Goal: Task Accomplishment & Management: Complete application form

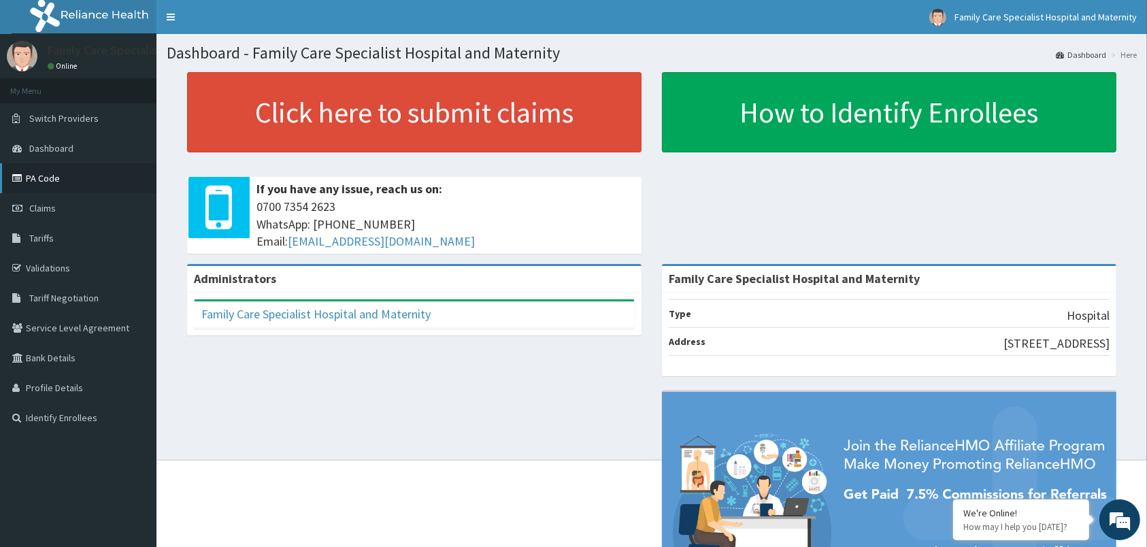
click at [50, 180] on link "PA Code" at bounding box center [78, 178] width 157 height 30
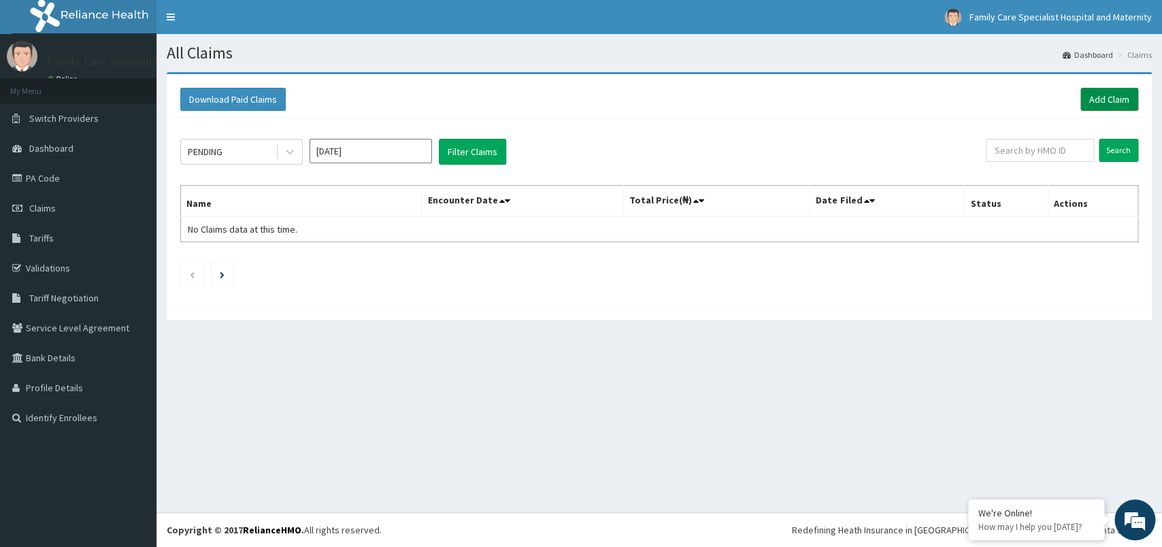
click at [1108, 94] on link "Add Claim" at bounding box center [1110, 99] width 58 height 23
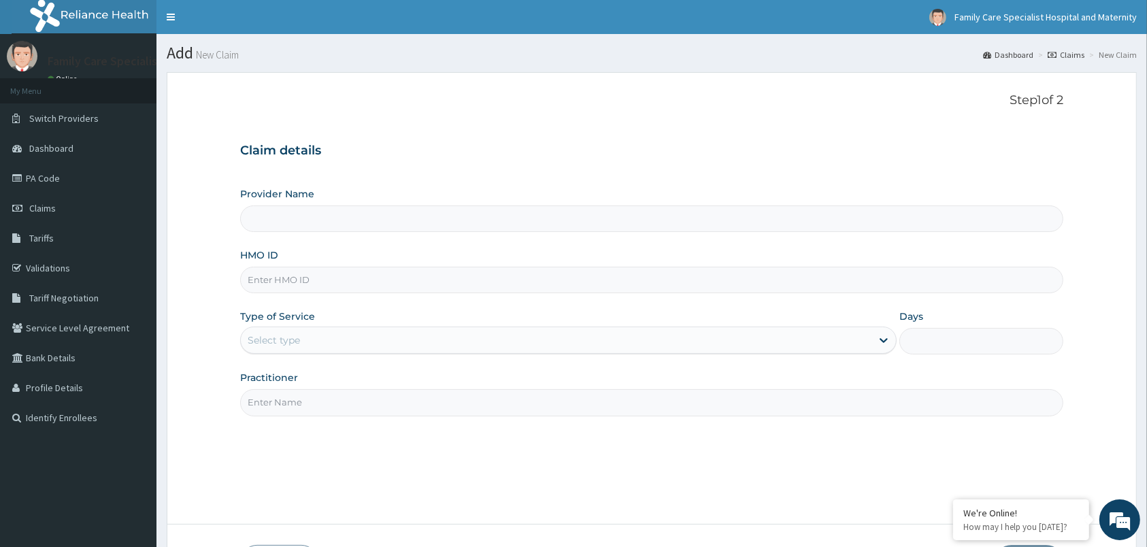
type input "Family Care Specialist Hospital and Maternity"
click at [395, 276] on input "HMO ID" at bounding box center [651, 280] width 823 height 27
type input "EIS/10622/B"
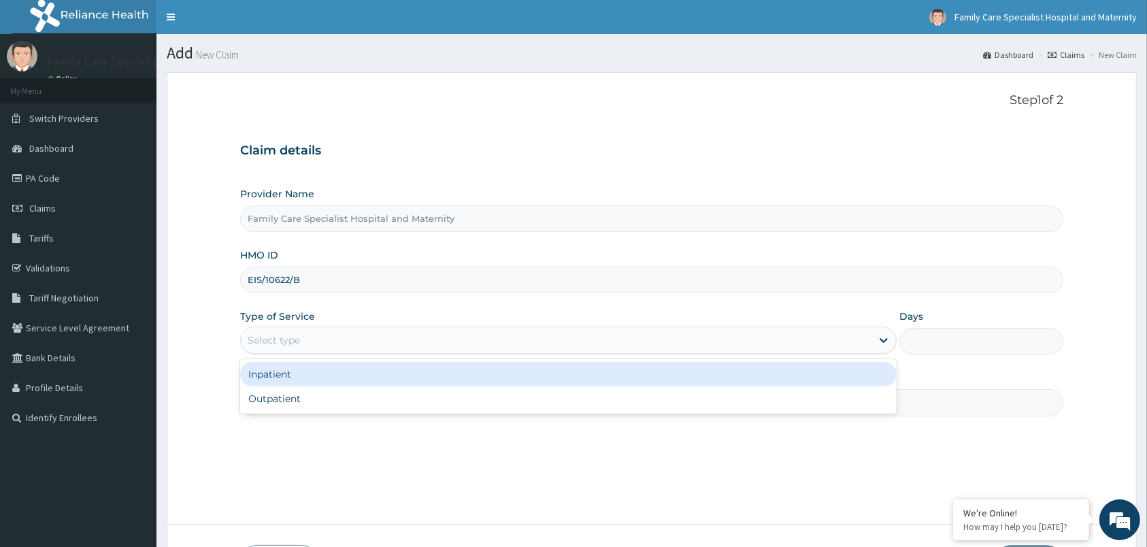
click at [332, 340] on div "Select type" at bounding box center [556, 340] width 631 height 22
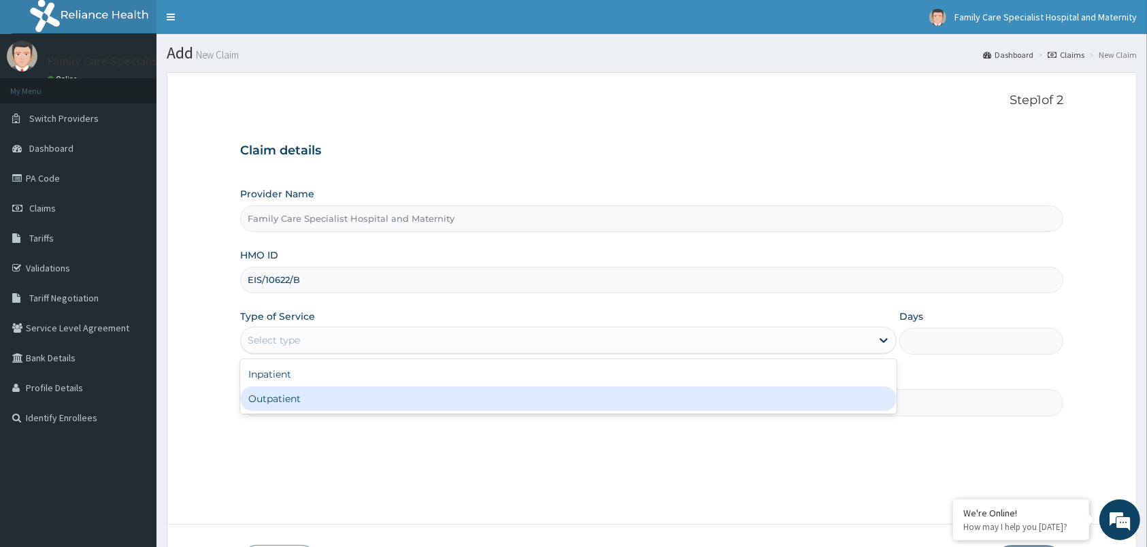
click at [300, 406] on div "Outpatient" at bounding box center [568, 399] width 657 height 24
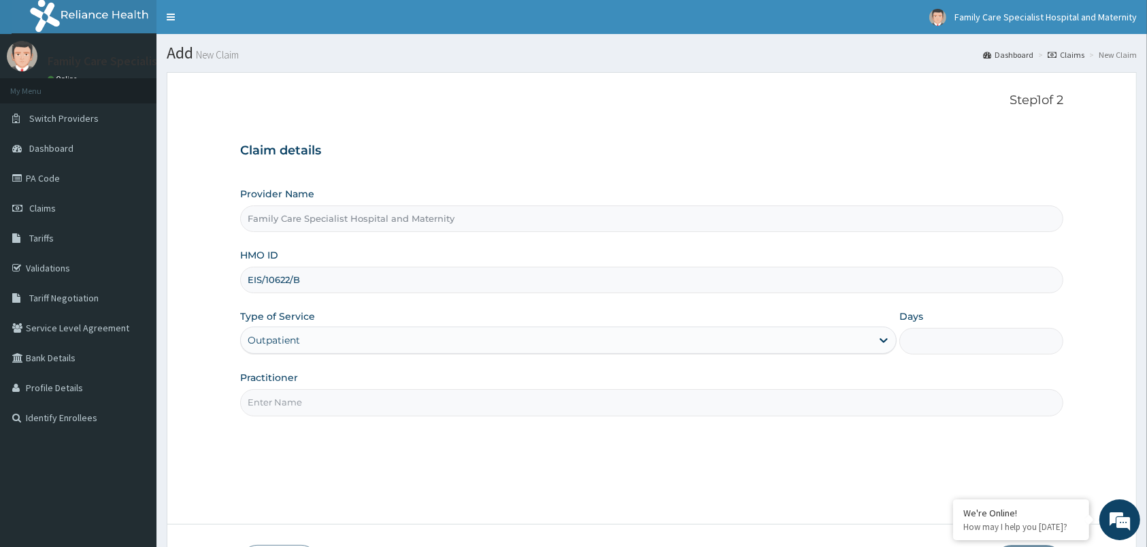
type input "1"
click at [300, 406] on input "Practitioner" at bounding box center [651, 402] width 823 height 27
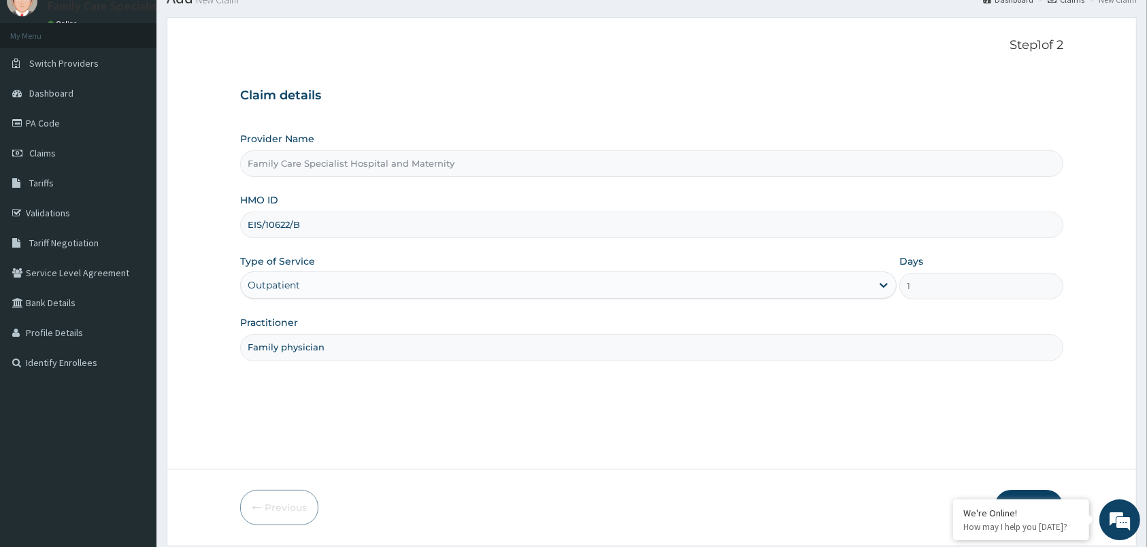
scroll to position [100, 0]
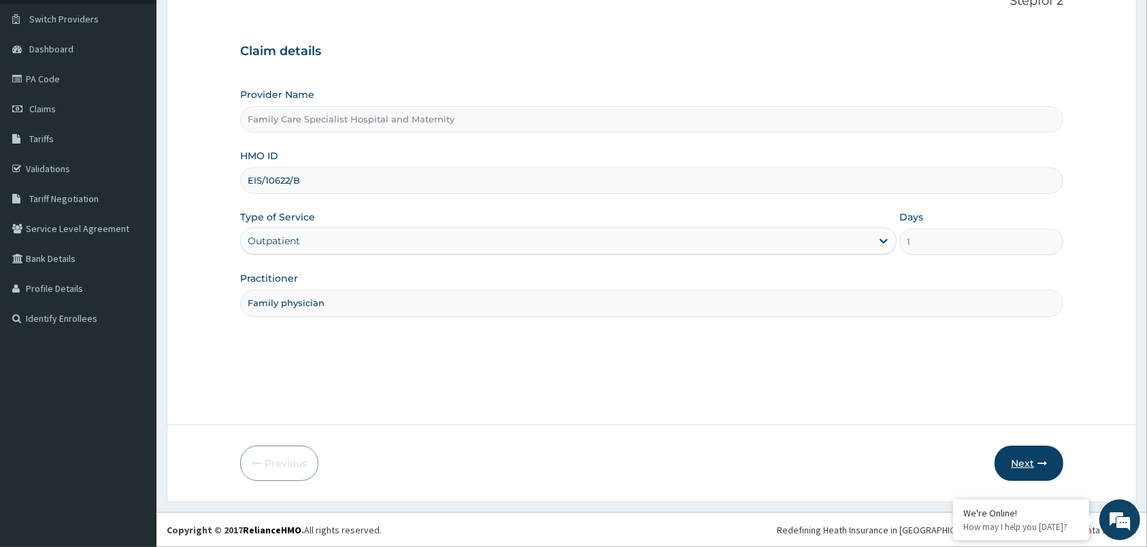
type input "Family physician"
click at [1036, 453] on button "Next" at bounding box center [1029, 463] width 69 height 35
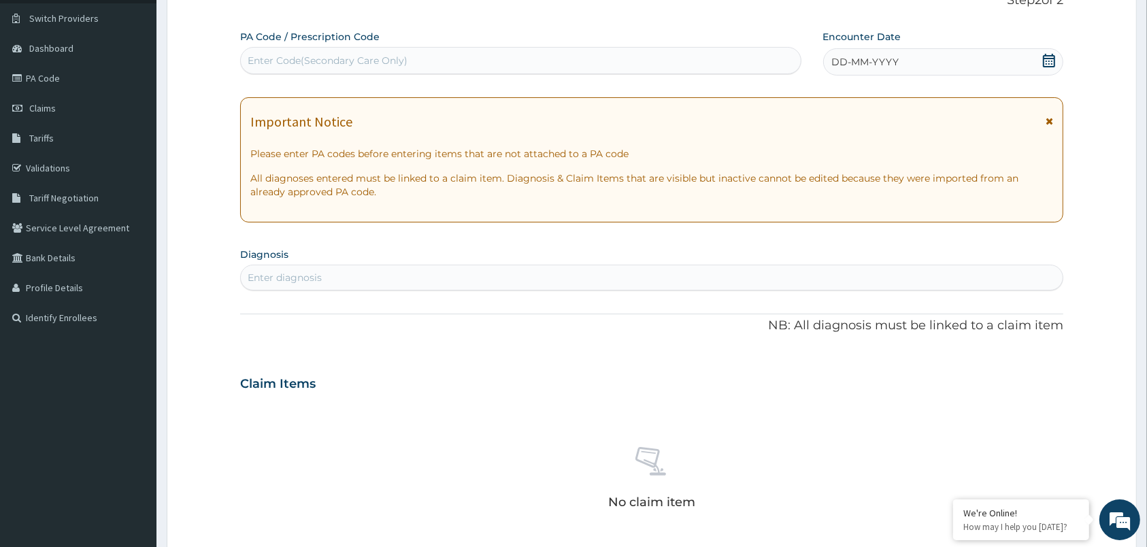
click at [1050, 121] on icon at bounding box center [1049, 121] width 7 height 10
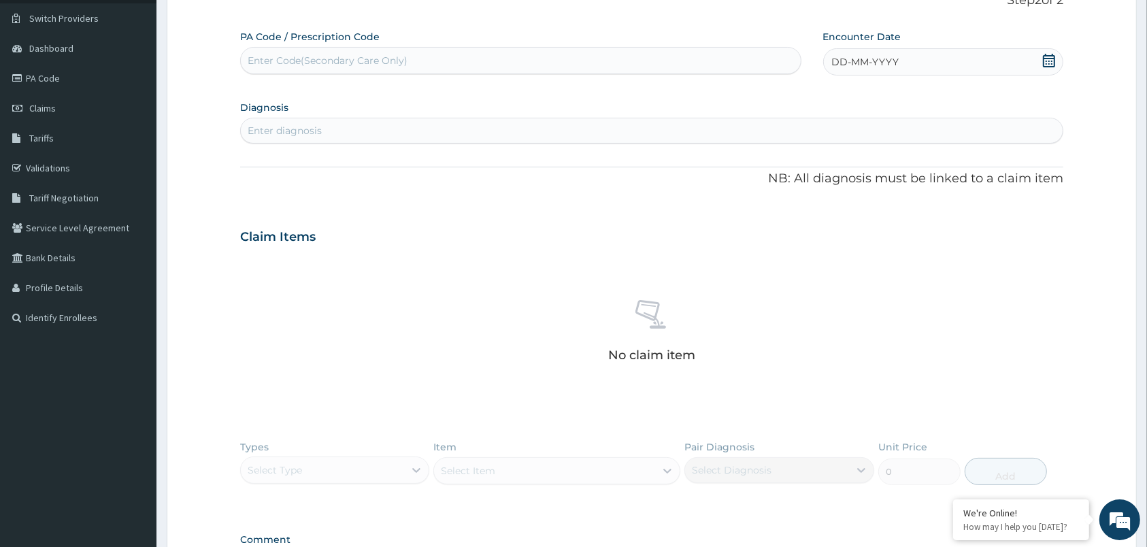
click at [874, 62] on span "DD-MM-YYYY" at bounding box center [865, 62] width 67 height 14
click at [858, 186] on div "14" at bounding box center [854, 192] width 20 height 20
click at [537, 56] on div "Enter Code(Secondary Care Only)" at bounding box center [521, 61] width 560 height 22
paste input "PA/447913"
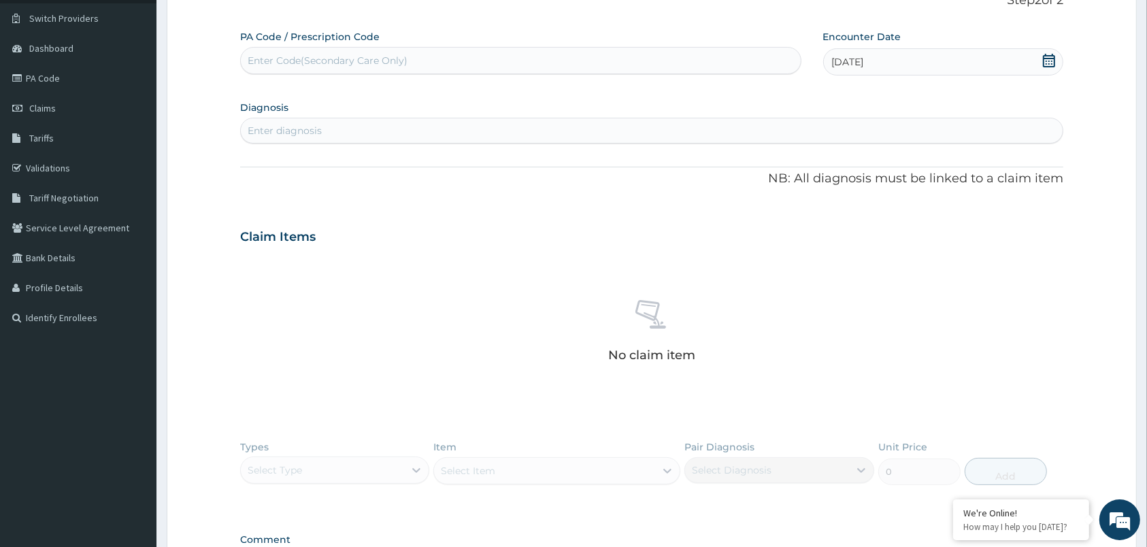
type input "PA/447913"
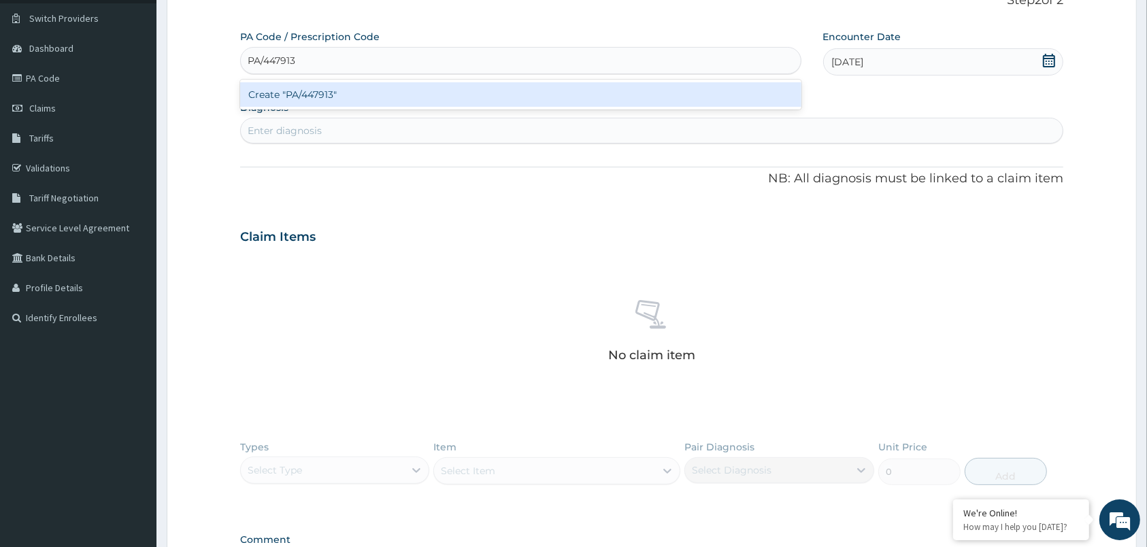
click at [485, 92] on div "Create "PA/447913"" at bounding box center [520, 94] width 561 height 24
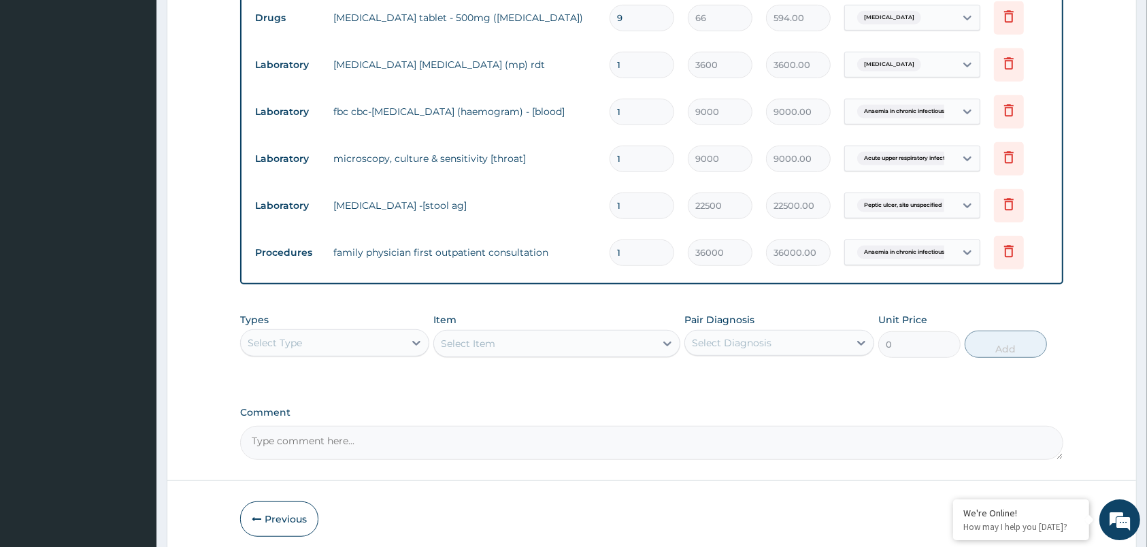
scroll to position [786, 0]
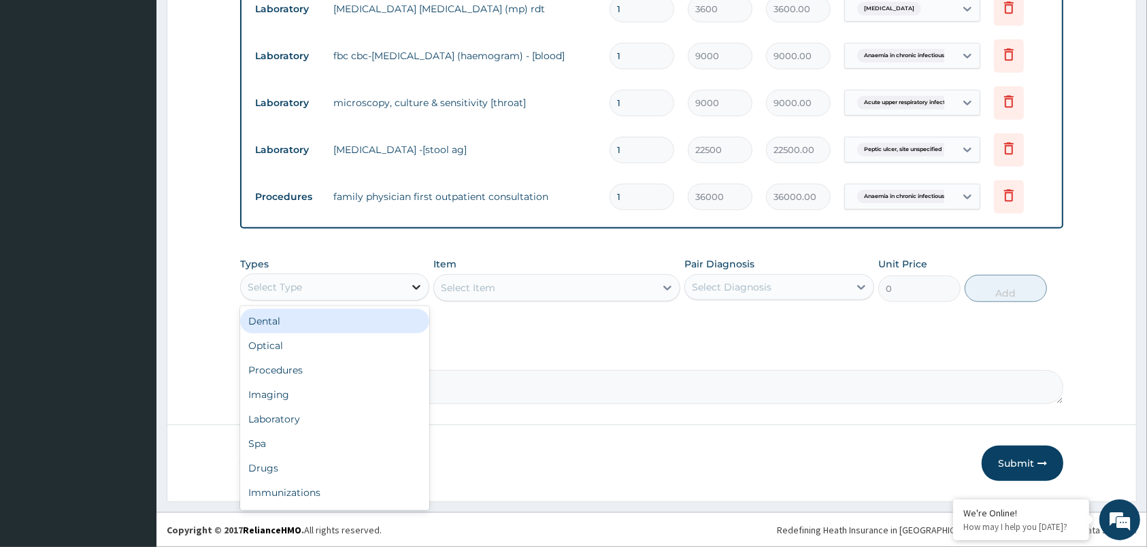
click at [409, 289] on div at bounding box center [416, 287] width 24 height 24
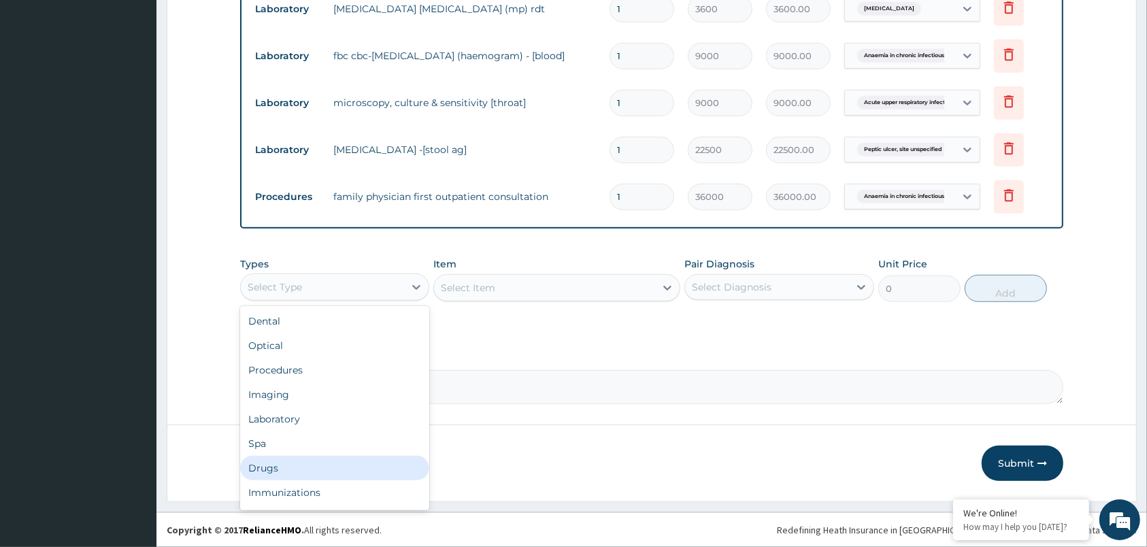
click at [324, 468] on div "Drugs" at bounding box center [334, 468] width 189 height 24
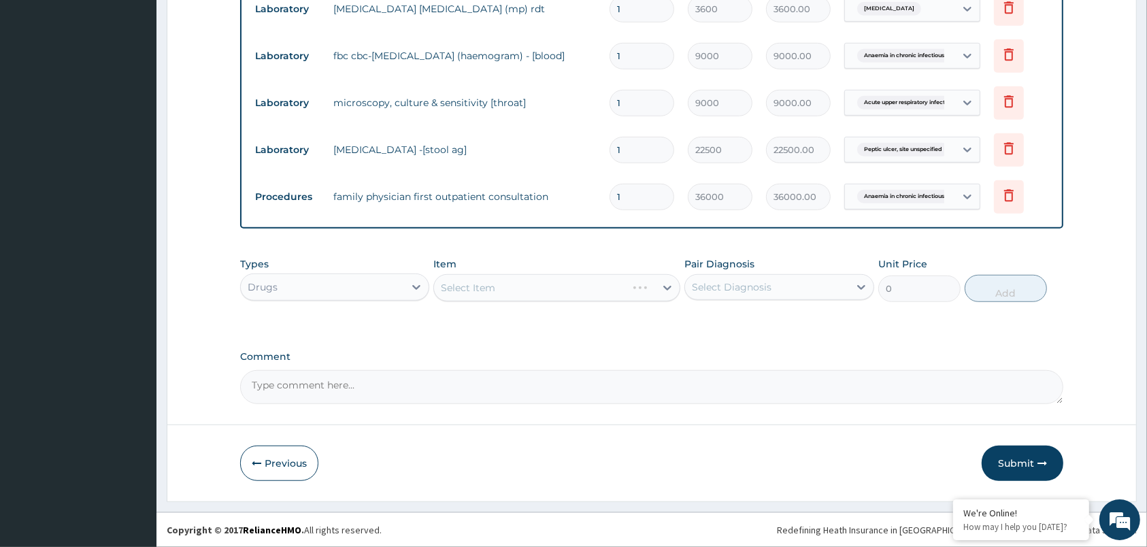
click at [581, 286] on div "Select Item" at bounding box center [556, 287] width 247 height 27
click at [653, 289] on div "Select Item" at bounding box center [556, 287] width 247 height 27
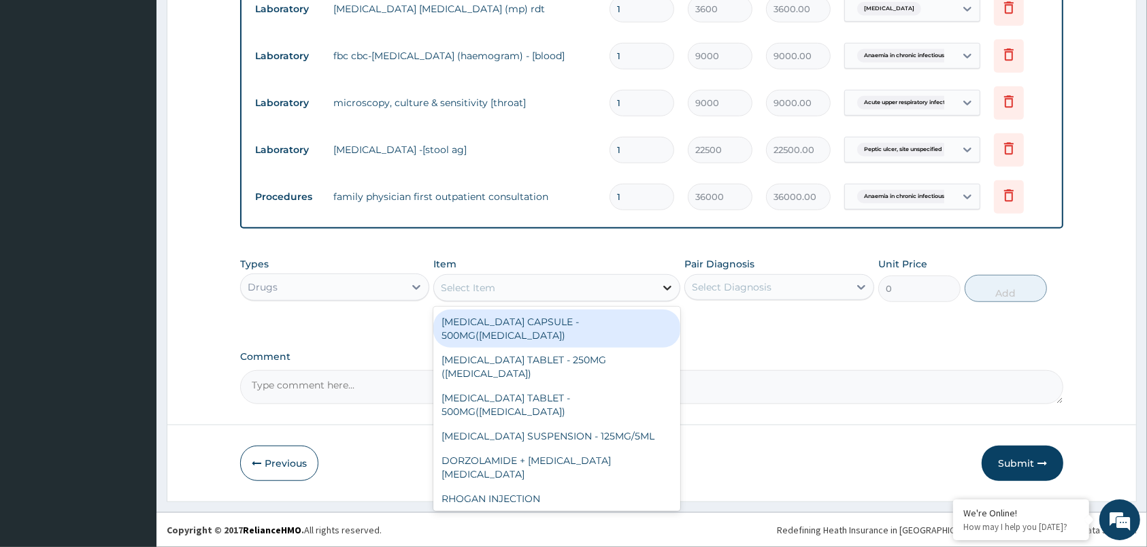
click at [664, 289] on icon at bounding box center [668, 288] width 14 height 14
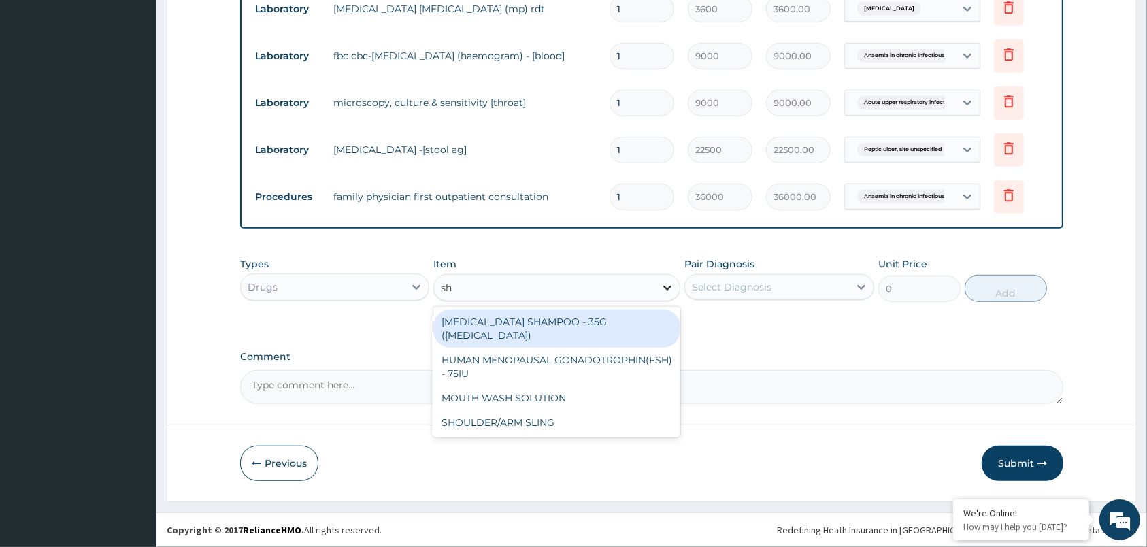
type input "s"
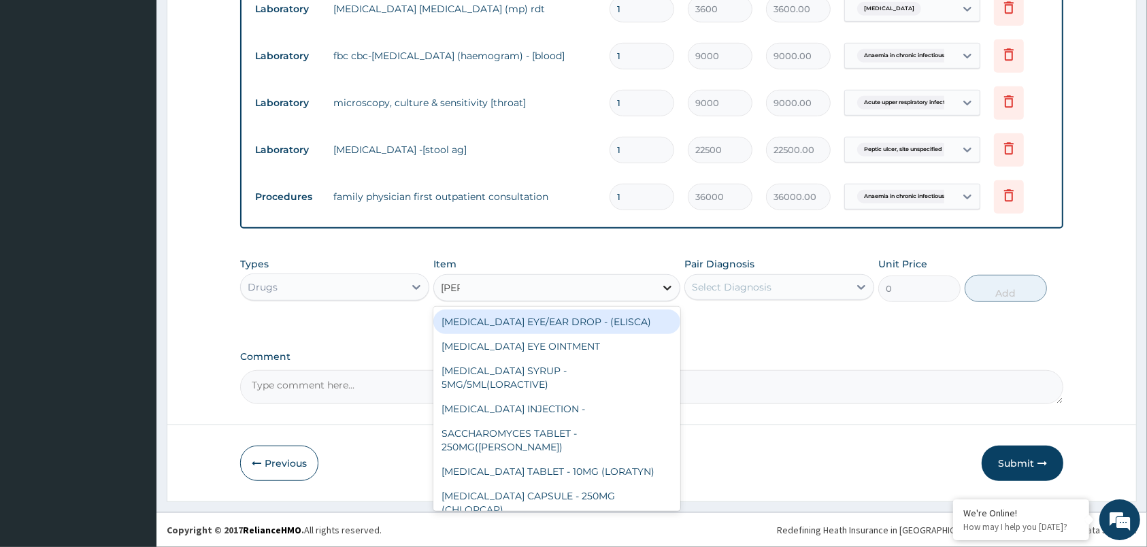
type input "lorat"
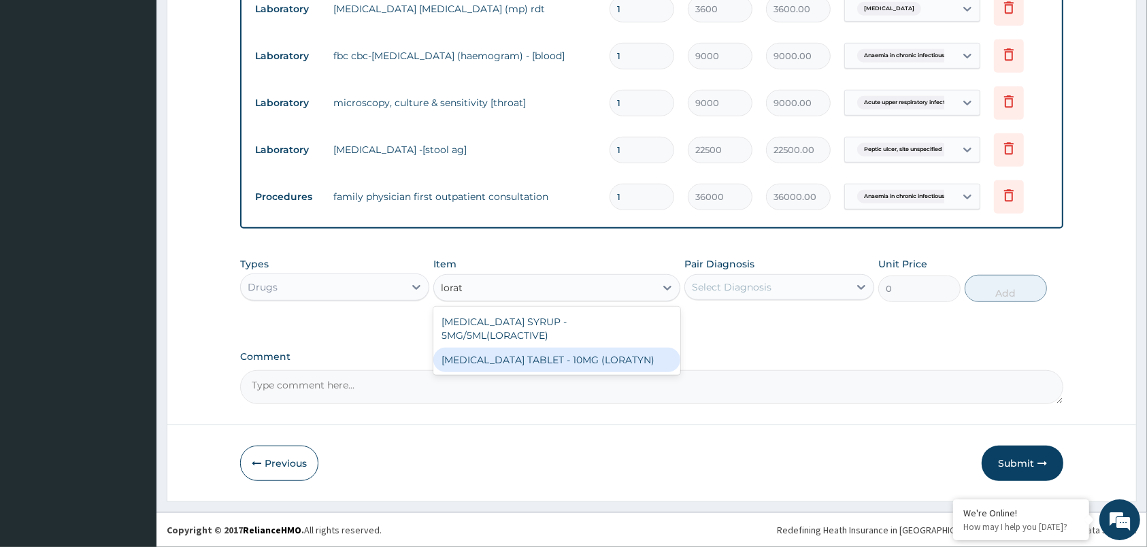
click at [610, 348] on div "[MEDICAL_DATA] TABLET - 10MG (LORATYN)" at bounding box center [556, 360] width 247 height 24
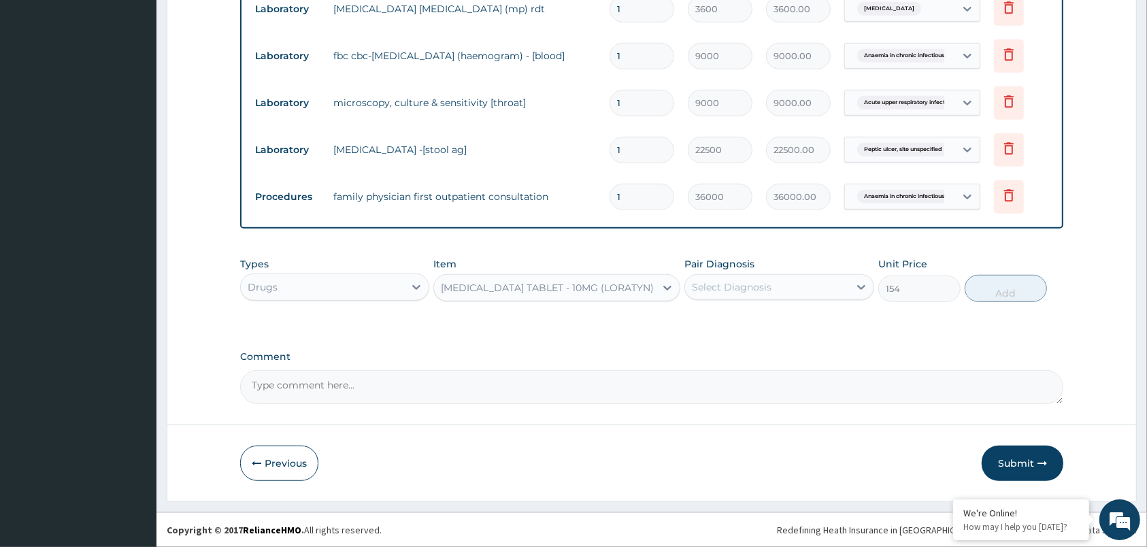
type input "154"
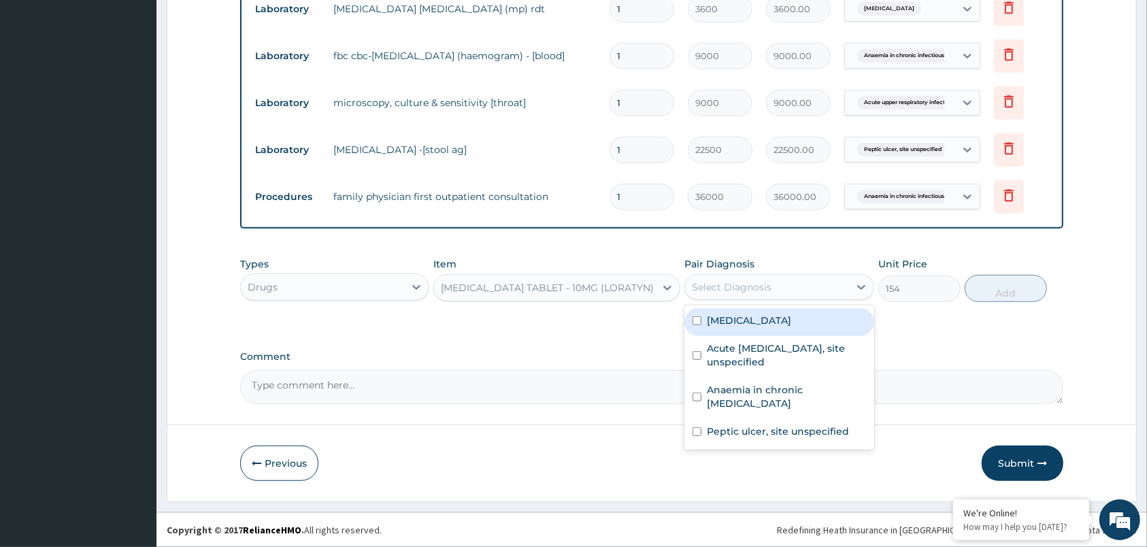
click at [764, 295] on div "Select Diagnosis" at bounding box center [766, 287] width 163 height 22
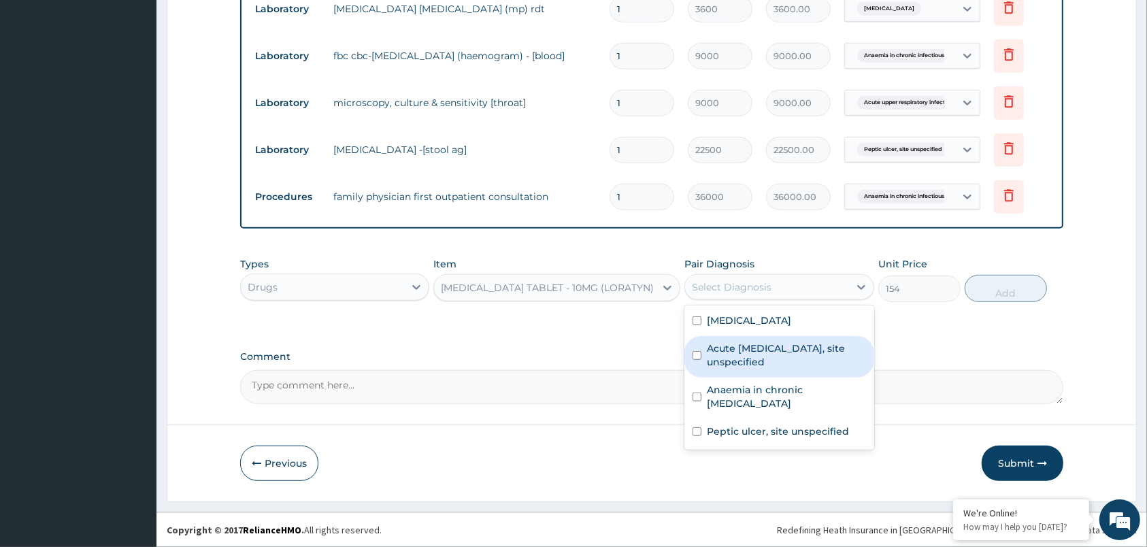
click at [786, 357] on label "Acute upper respiratory infection, site unspecified" at bounding box center [786, 355] width 159 height 27
checkbox input "true"
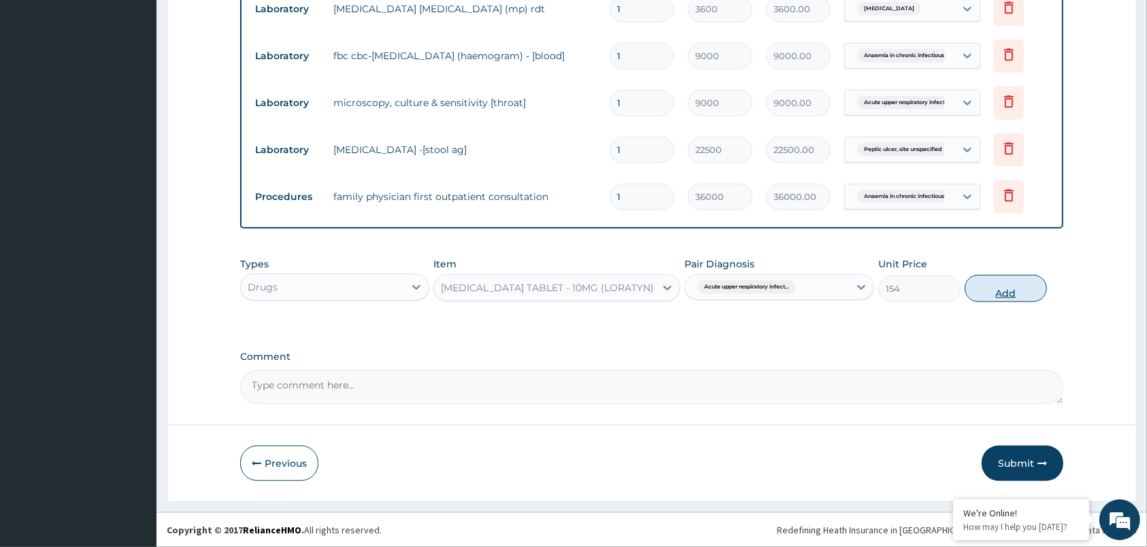
click at [1015, 291] on button "Add" at bounding box center [1006, 288] width 82 height 27
type input "0"
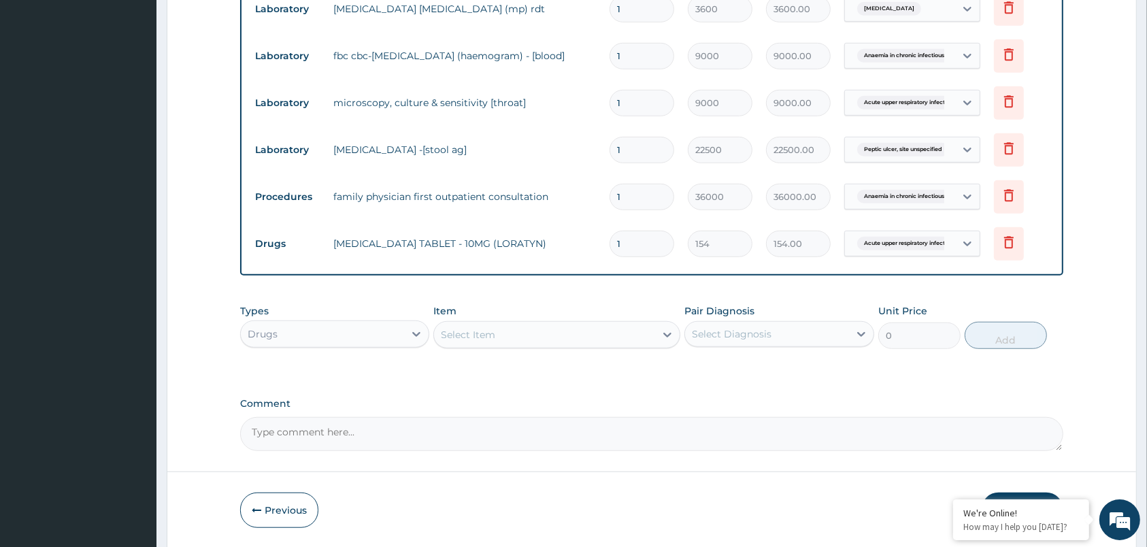
type input "10"
type input "1540.00"
type input "10"
click at [533, 331] on div "Select Item" at bounding box center [544, 335] width 221 height 22
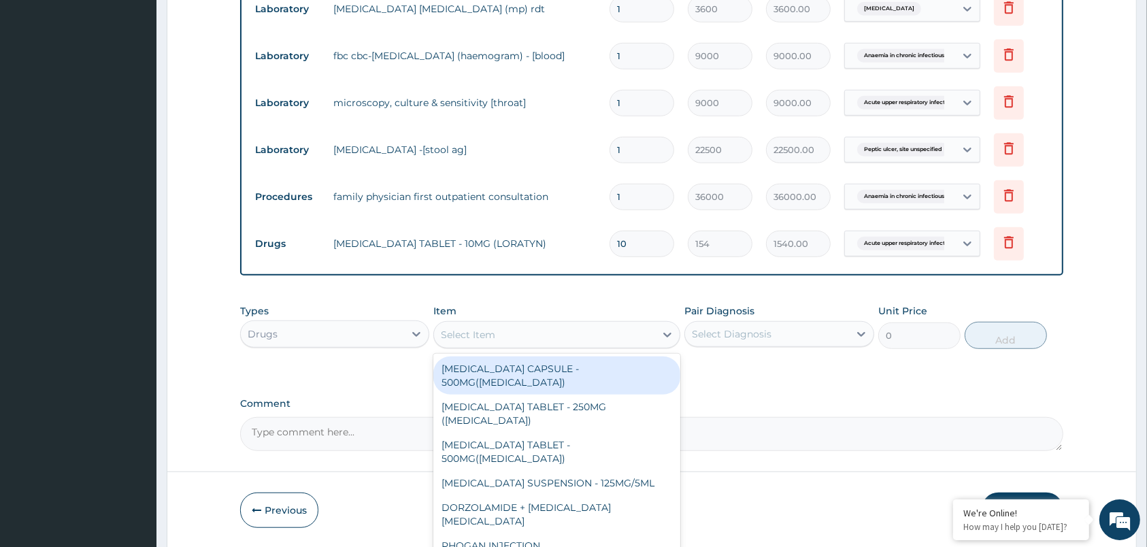
click at [533, 331] on div "Select Item" at bounding box center [544, 335] width 221 height 22
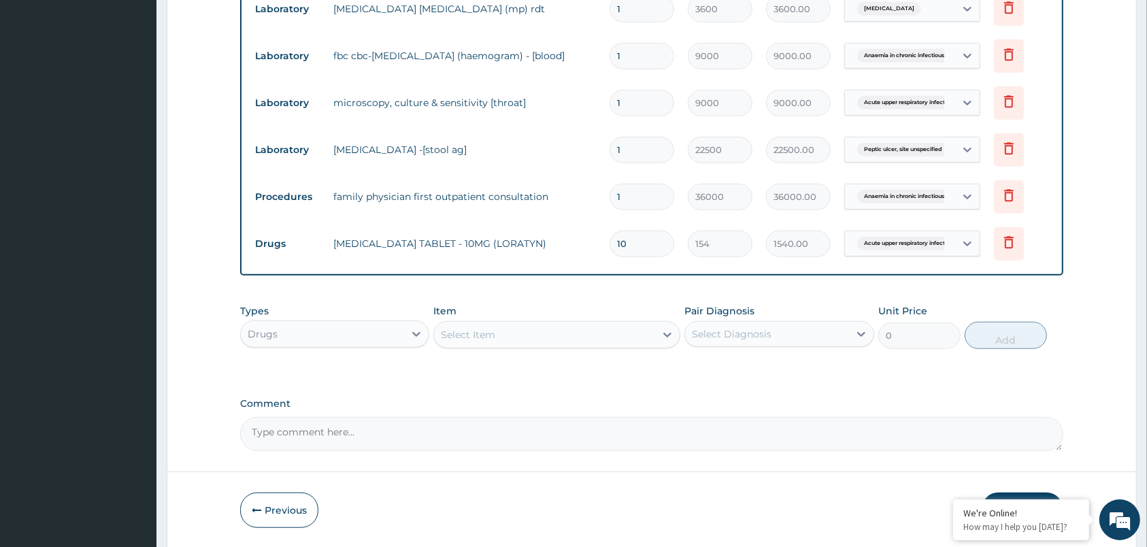
click at [533, 331] on div "Select Item" at bounding box center [544, 335] width 221 height 22
paste input "Dextromethorphan"
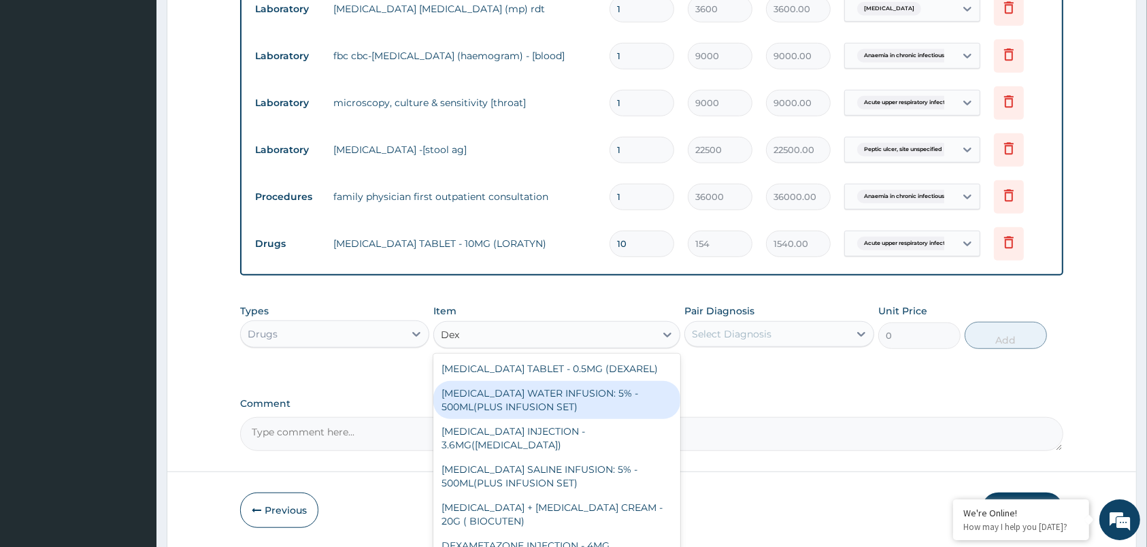
type input "Dex"
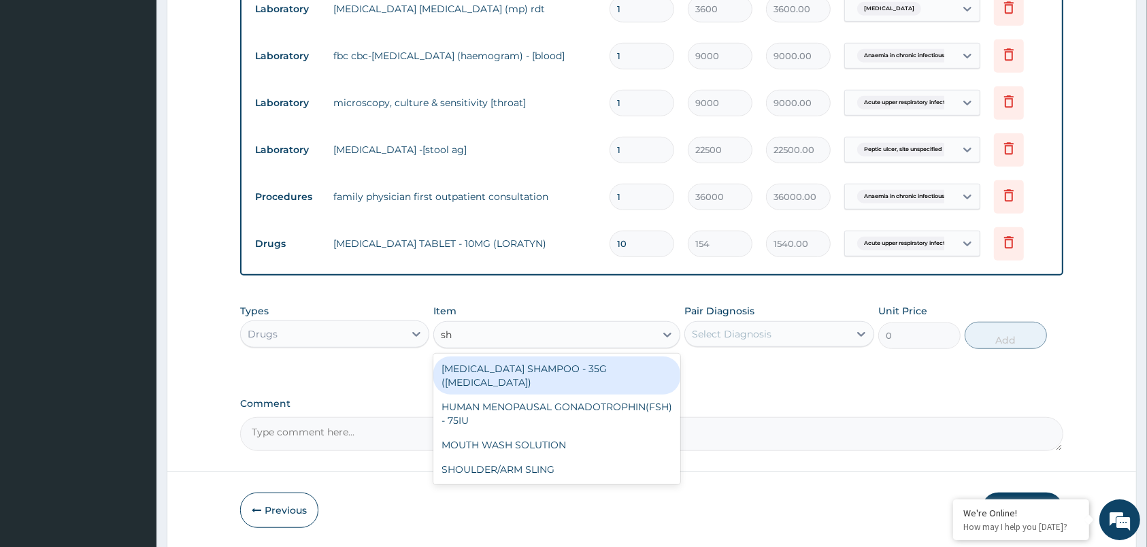
type input "s"
type input "loz"
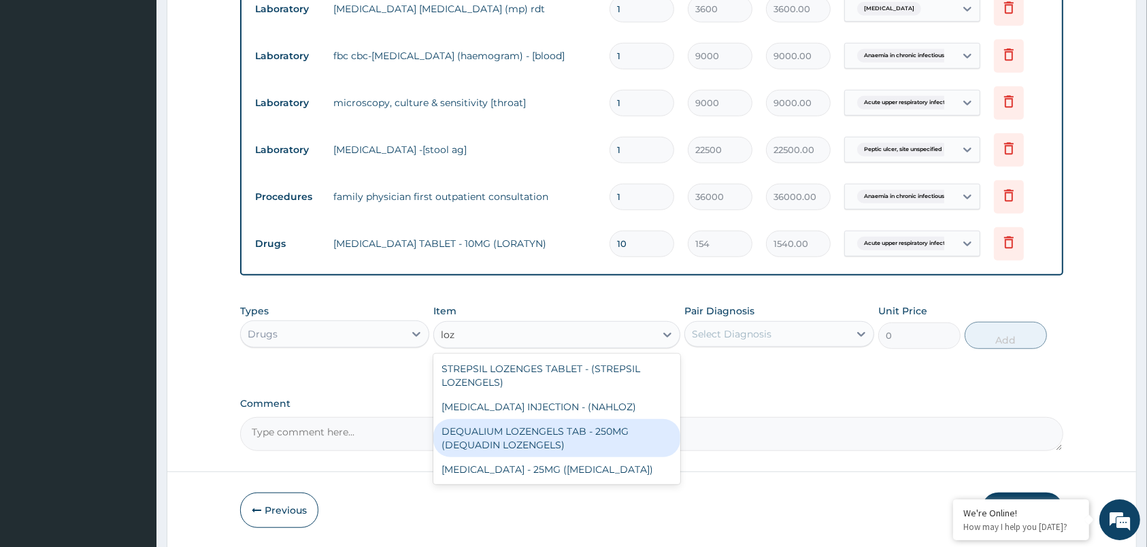
click at [487, 435] on div "DEQUALIUM LOZENGELS TAB - 250MG (DEQUADIN LOZENGELS)" at bounding box center [556, 438] width 247 height 38
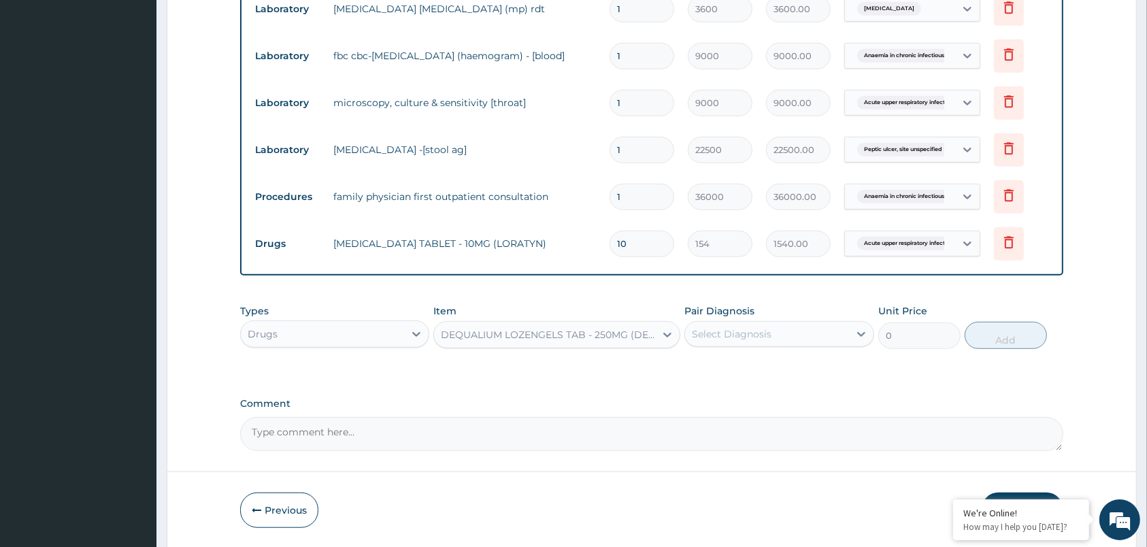
type input "176"
click at [625, 337] on div "DEQUALIUM LOZENGELS TAB - 250MG (DEQUADIN LOZENGELS)" at bounding box center [549, 335] width 216 height 14
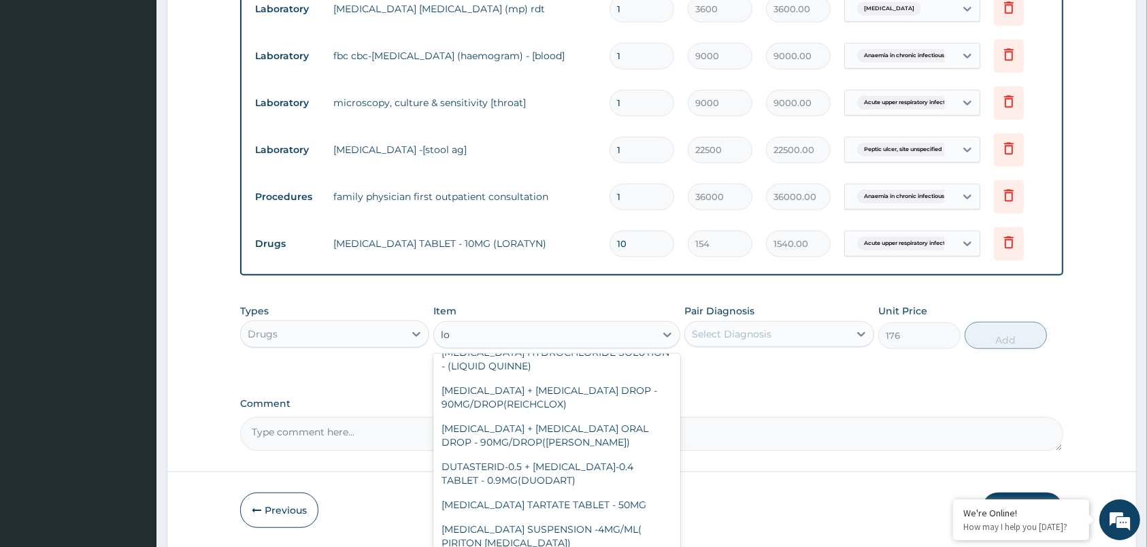
scroll to position [1877, 0]
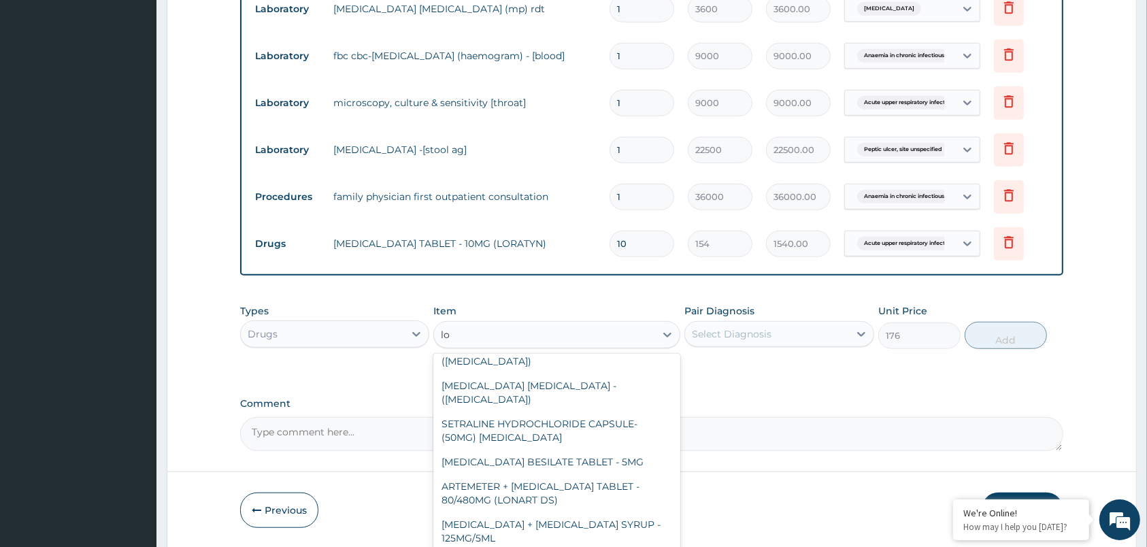
type input "loz"
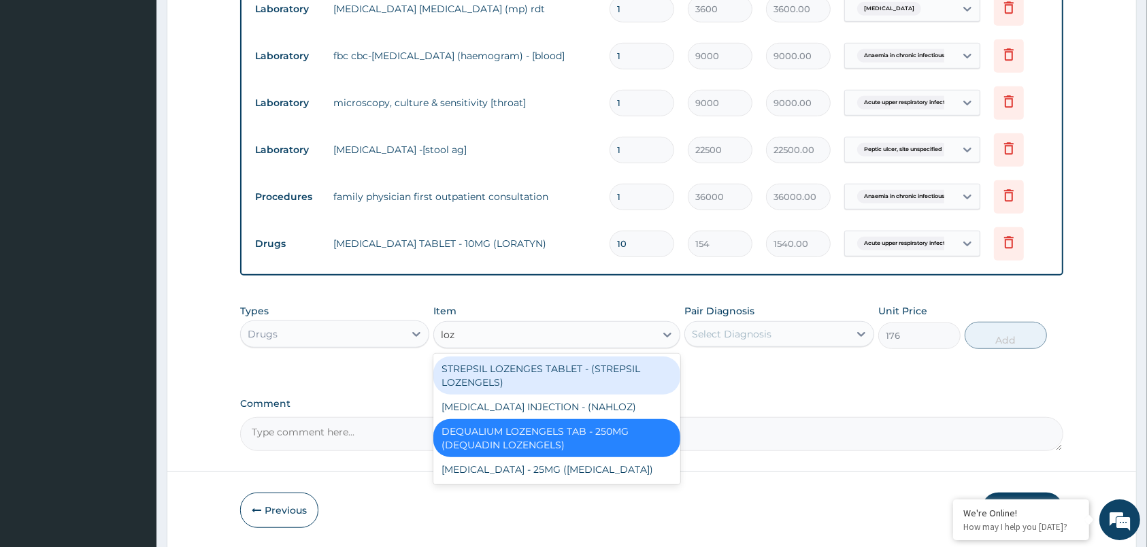
click at [593, 370] on div "STREPSIL LOZENGES TABLET - (STREPSIL LOZENGELS)" at bounding box center [556, 376] width 247 height 38
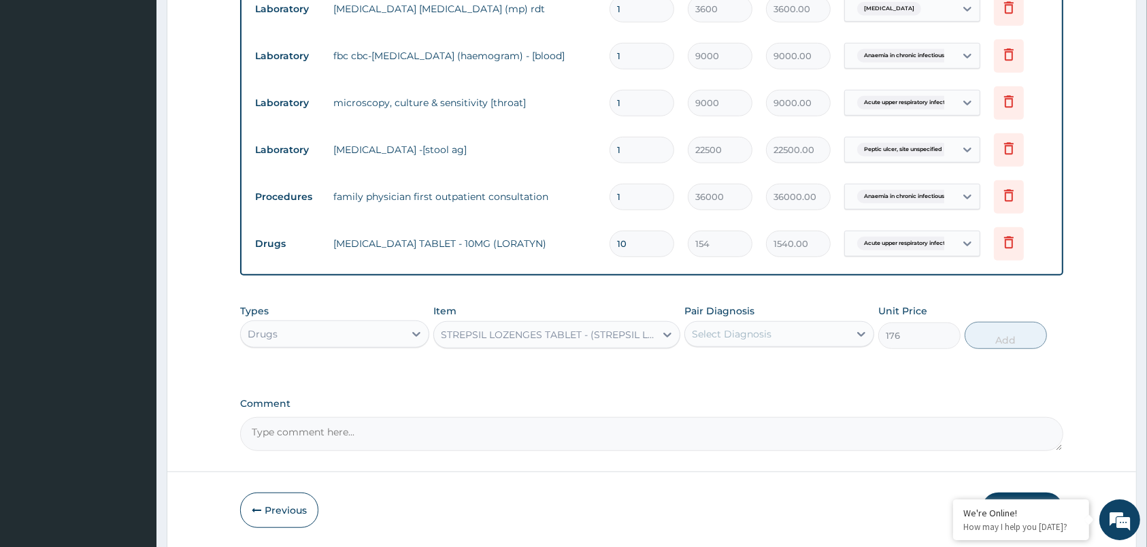
type input "264"
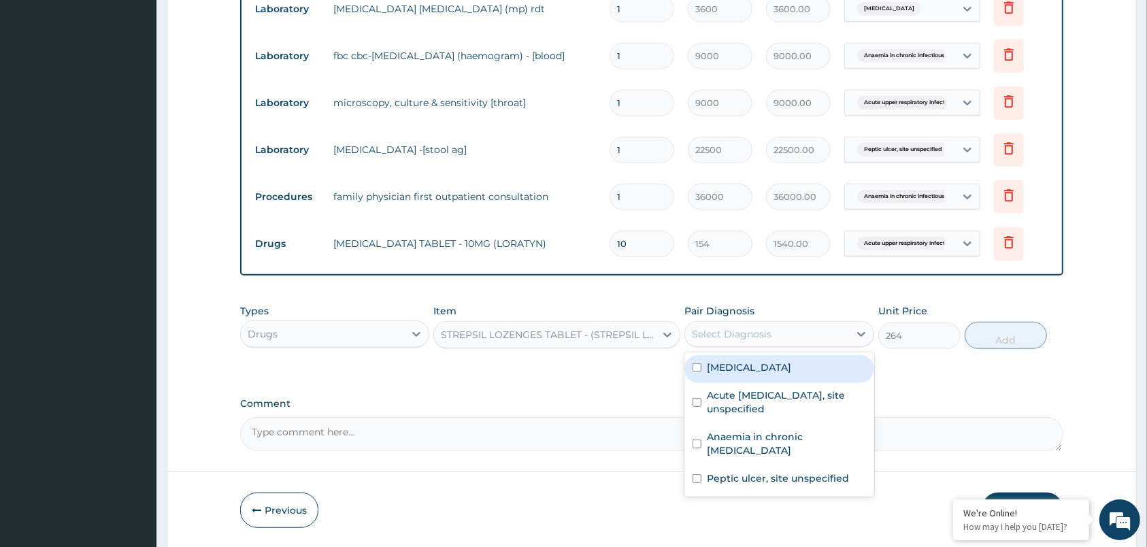
click at [779, 333] on div "Select Diagnosis" at bounding box center [766, 334] width 163 height 22
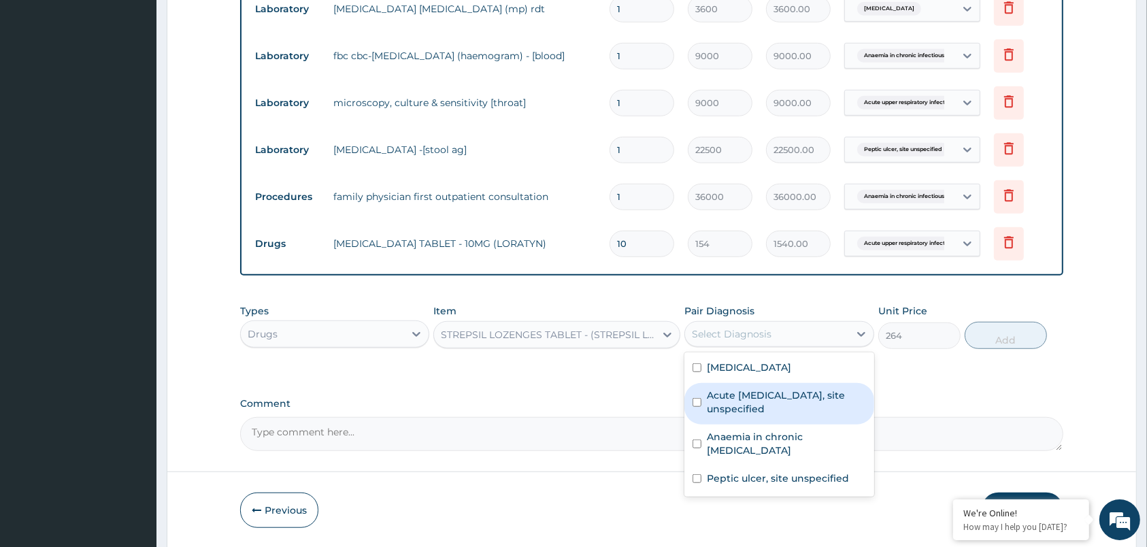
click at [823, 397] on label "Acute upper respiratory infection, site unspecified" at bounding box center [786, 402] width 159 height 27
checkbox input "true"
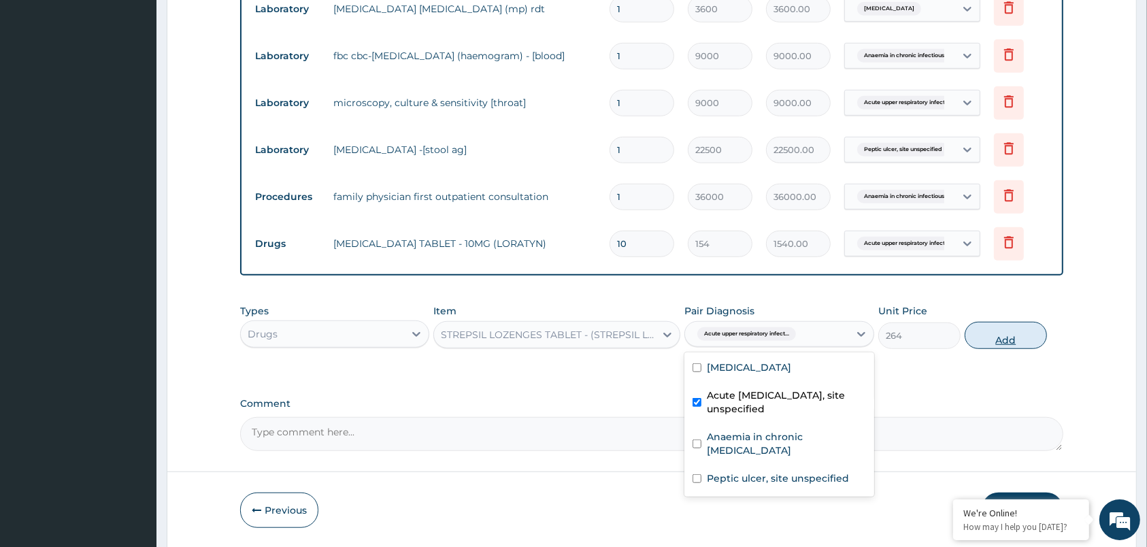
click at [1011, 338] on button "Add" at bounding box center [1006, 335] width 82 height 27
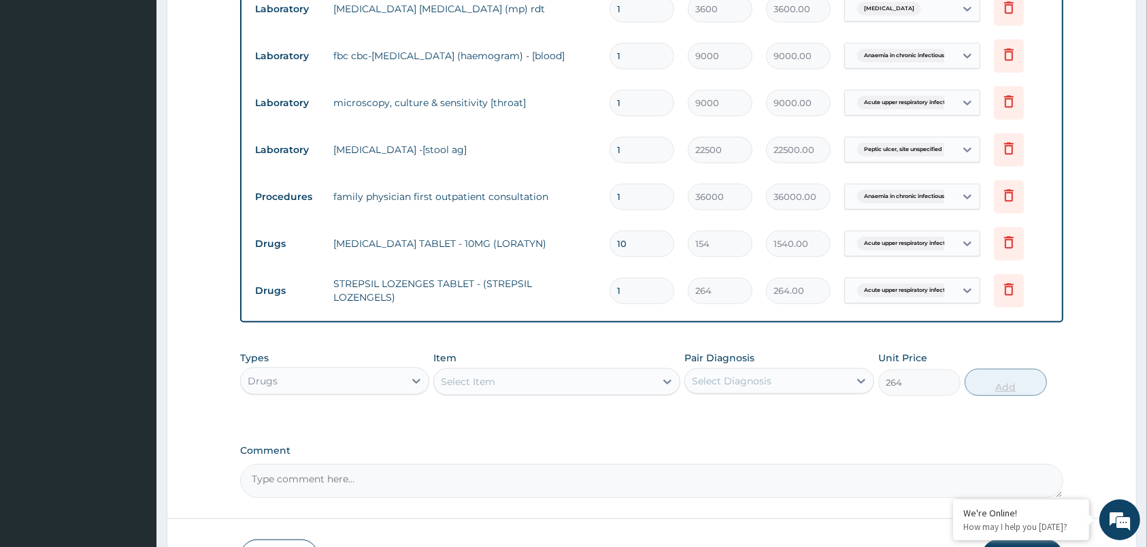
type input "0"
type input "0.00"
type input "9"
type input "2376.00"
type input "9"
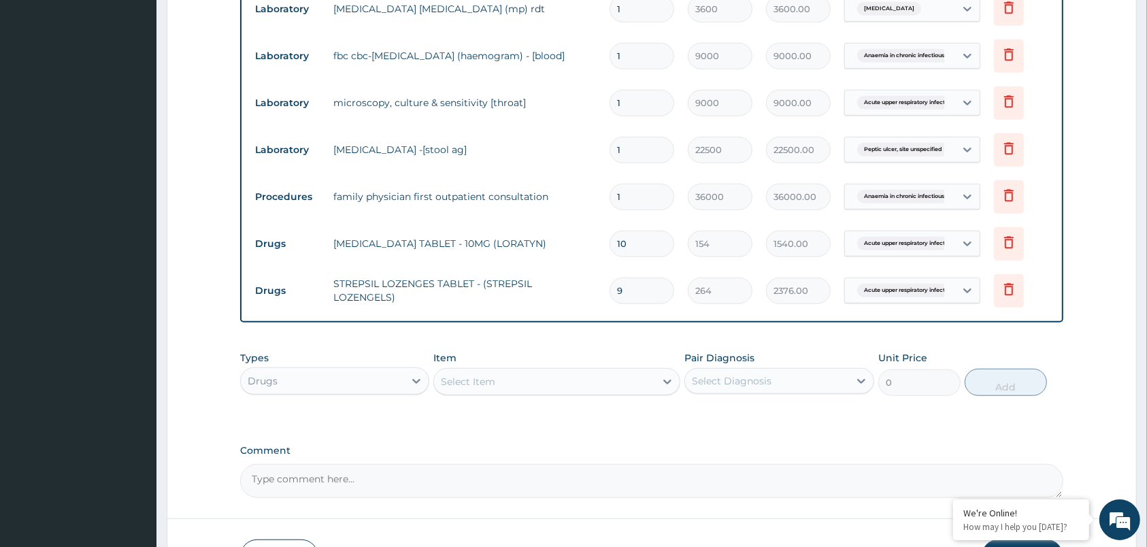
click at [504, 377] on div "Select Item" at bounding box center [544, 382] width 221 height 22
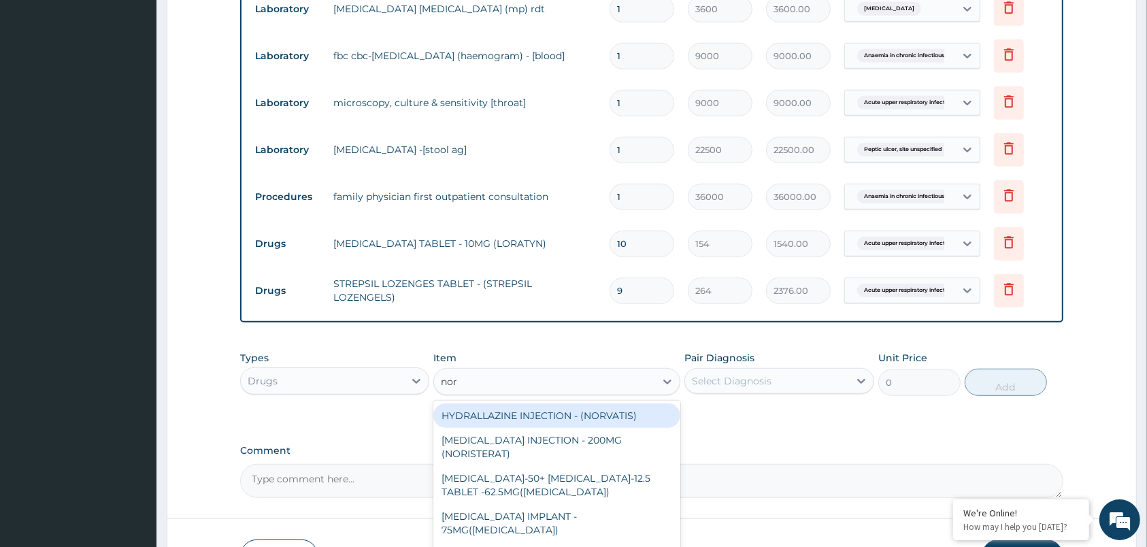
type input "norf"
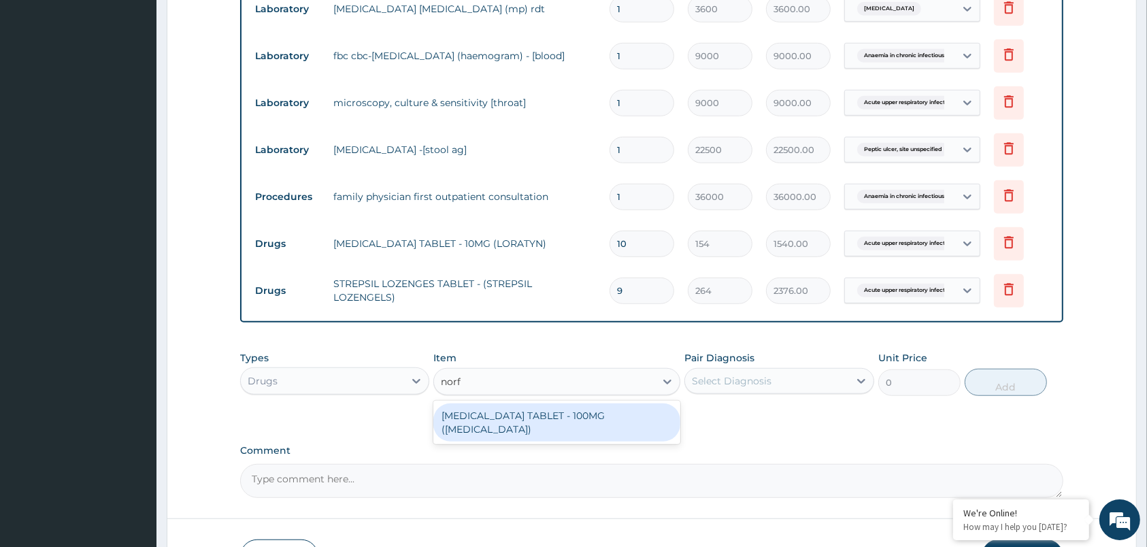
click at [578, 425] on div "[MEDICAL_DATA] TABLET - 100MG ([MEDICAL_DATA])" at bounding box center [556, 423] width 247 height 38
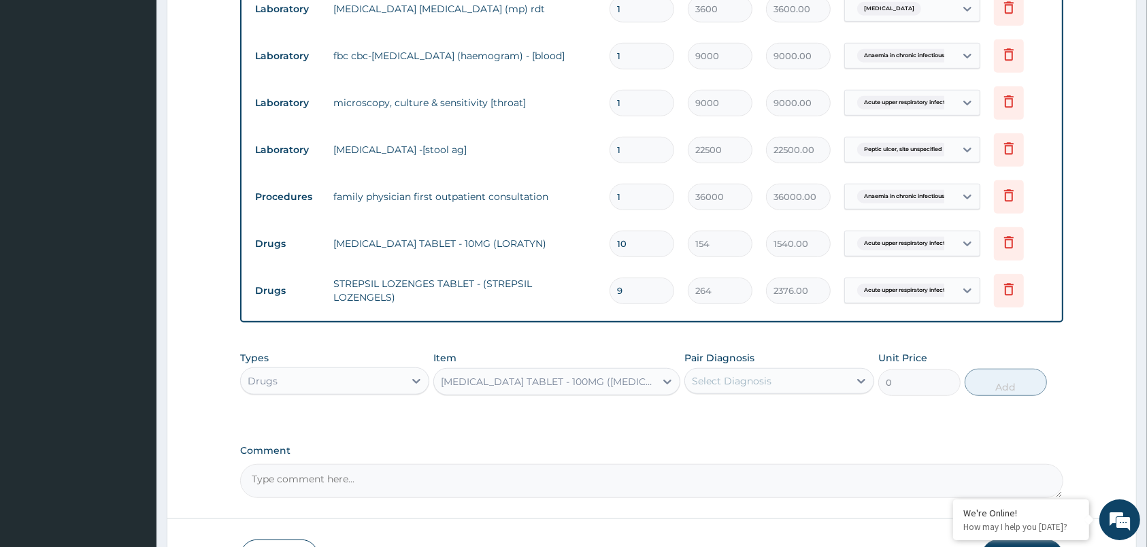
type input "264"
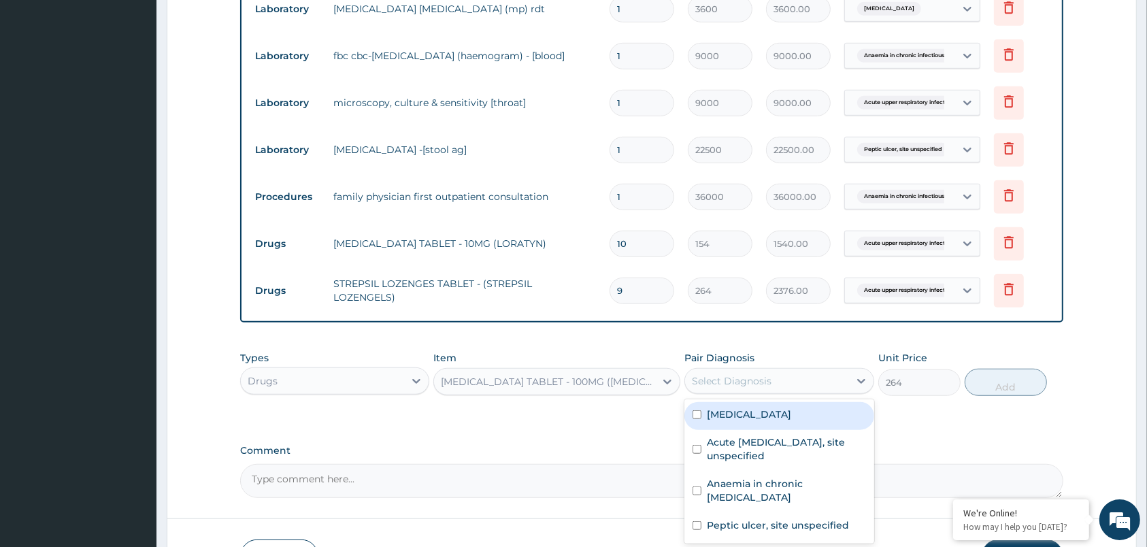
click at [764, 382] on div "Select Diagnosis" at bounding box center [732, 381] width 80 height 14
click at [824, 381] on div "Select Diagnosis" at bounding box center [766, 381] width 163 height 22
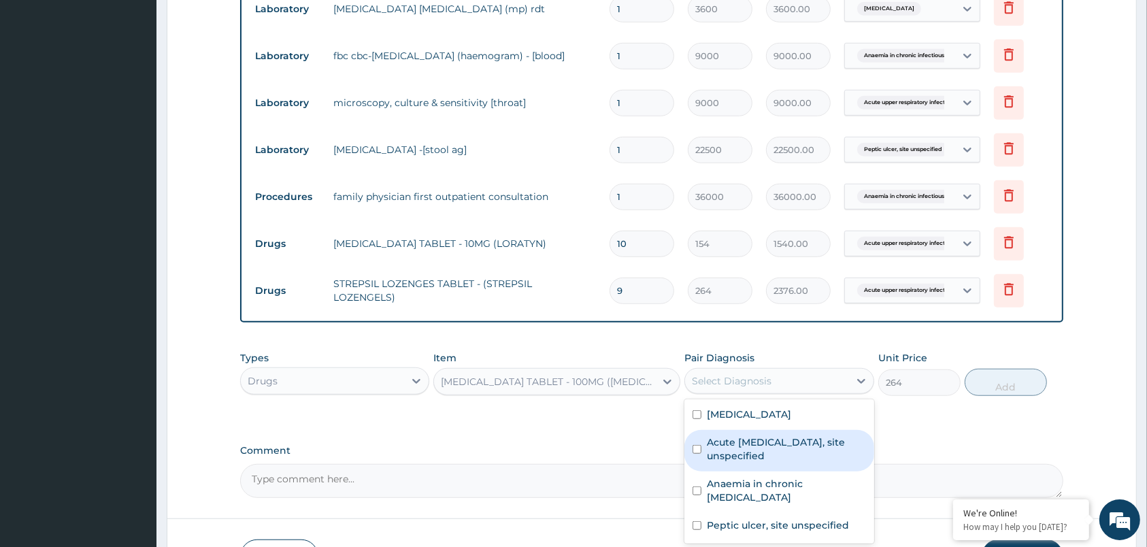
click at [766, 450] on label "Acute upper respiratory infection, site unspecified" at bounding box center [786, 449] width 159 height 27
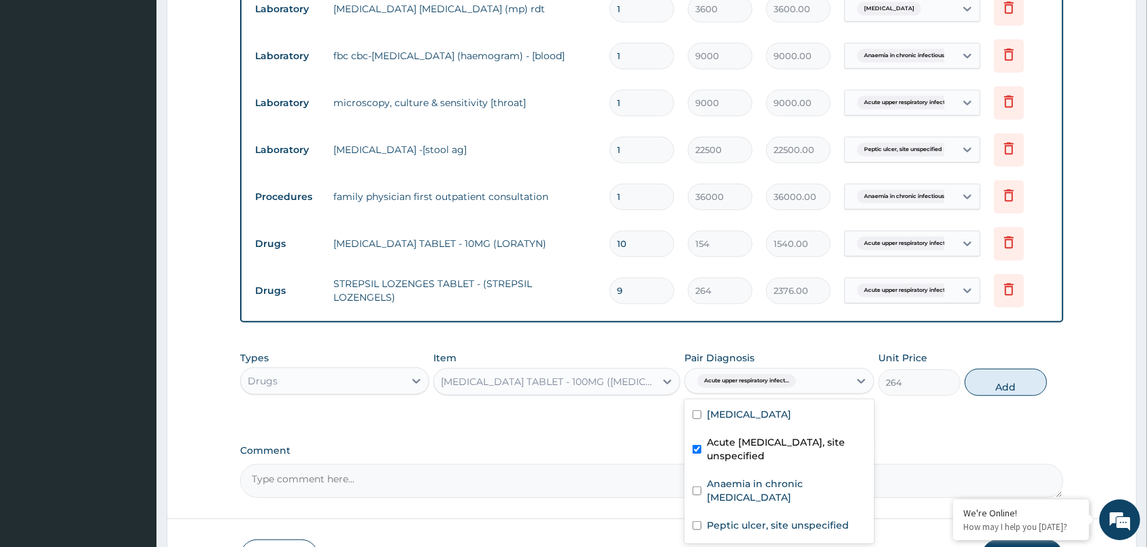
checkbox input "true"
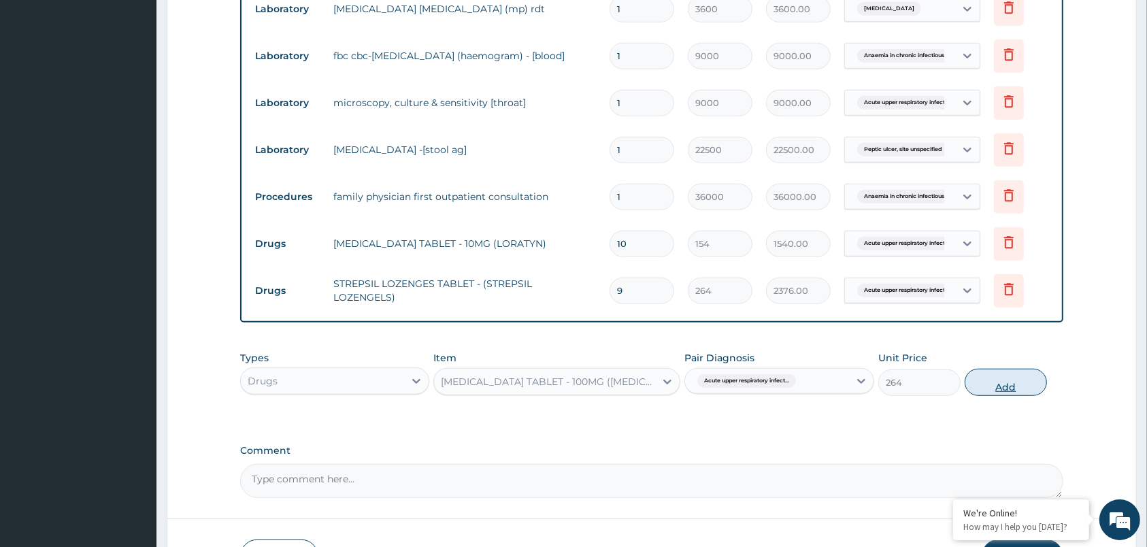
click at [1004, 380] on button "Add" at bounding box center [1006, 382] width 82 height 27
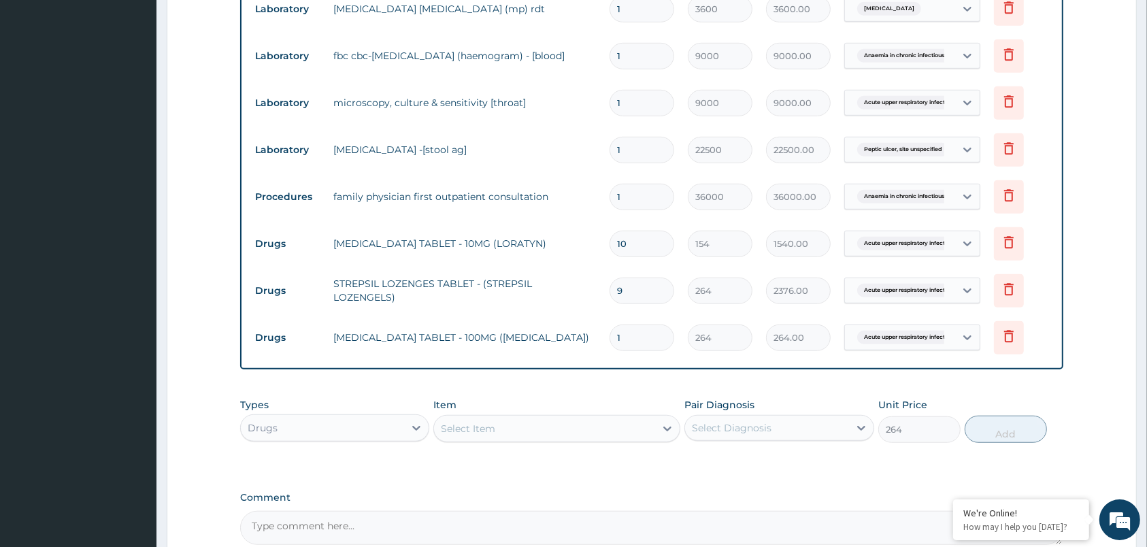
type input "0"
type input "10"
type input "2640.00"
type input "10"
click at [500, 431] on div "Select Item" at bounding box center [544, 429] width 221 height 22
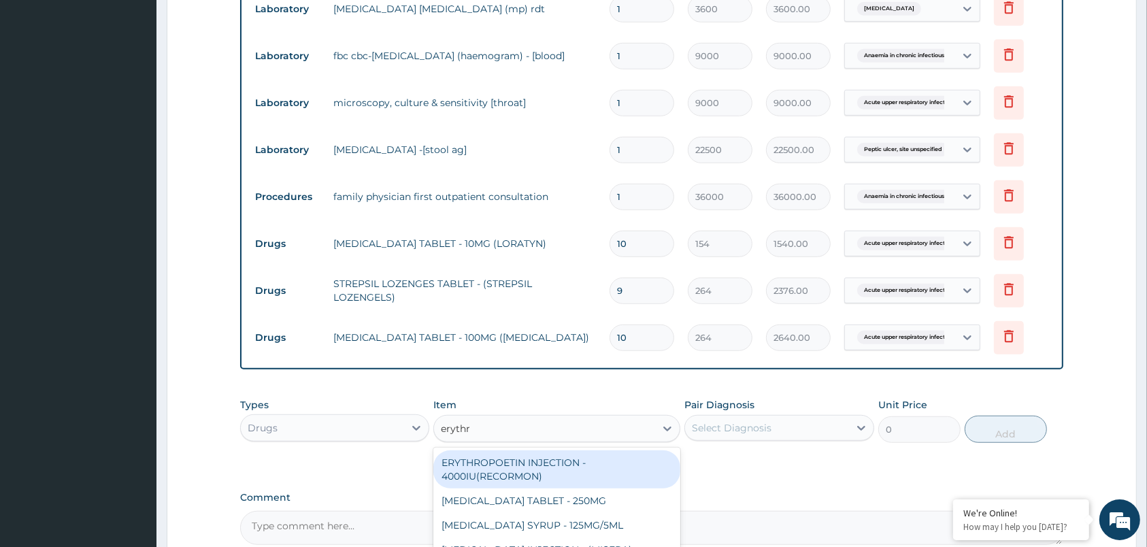
type input "erythro"
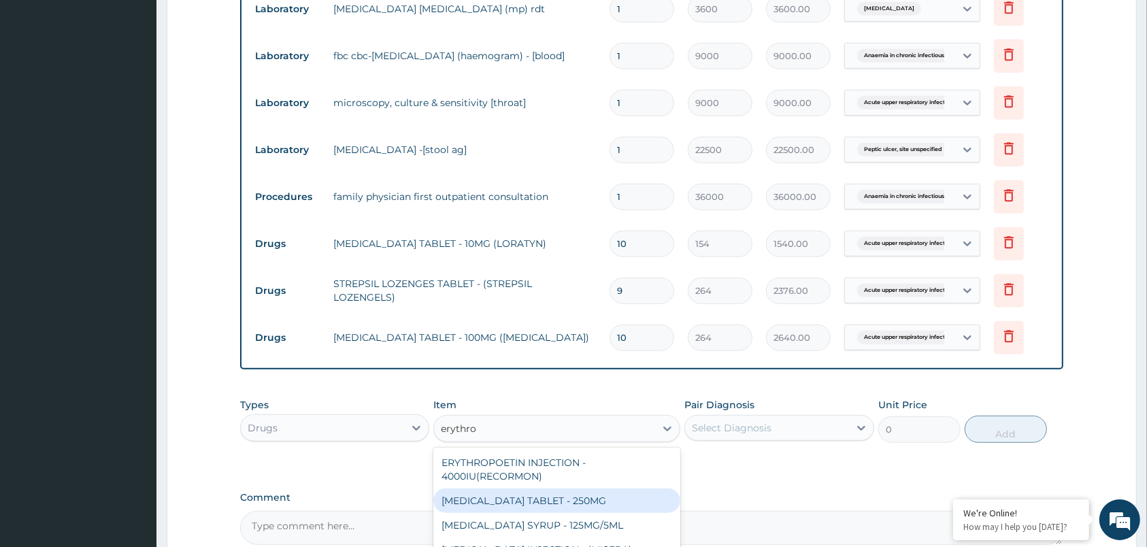
click at [628, 509] on div "[MEDICAL_DATA] TABLET - 250MG" at bounding box center [556, 501] width 247 height 24
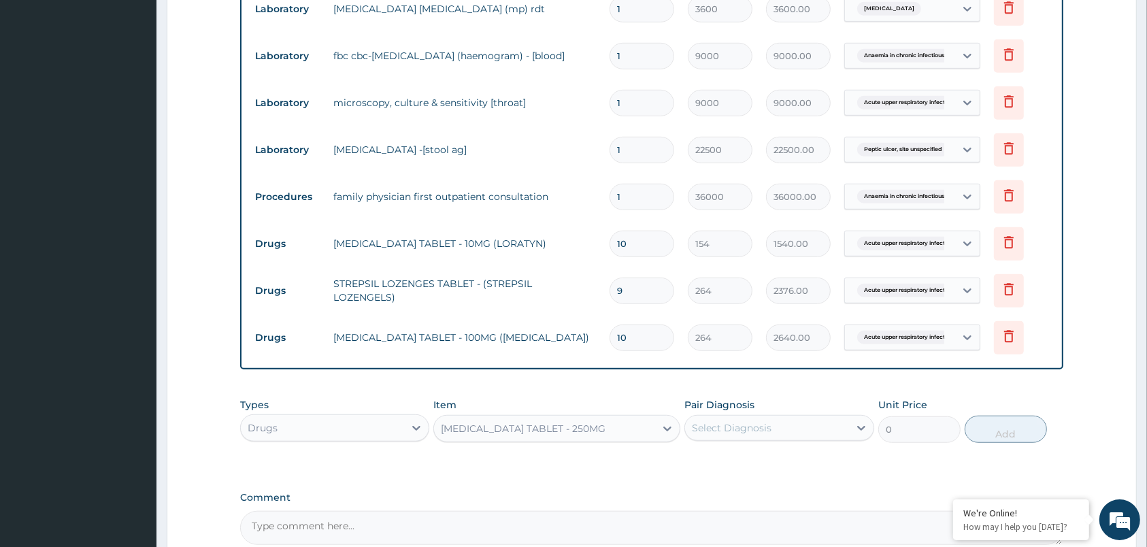
type input "220.00000000000003"
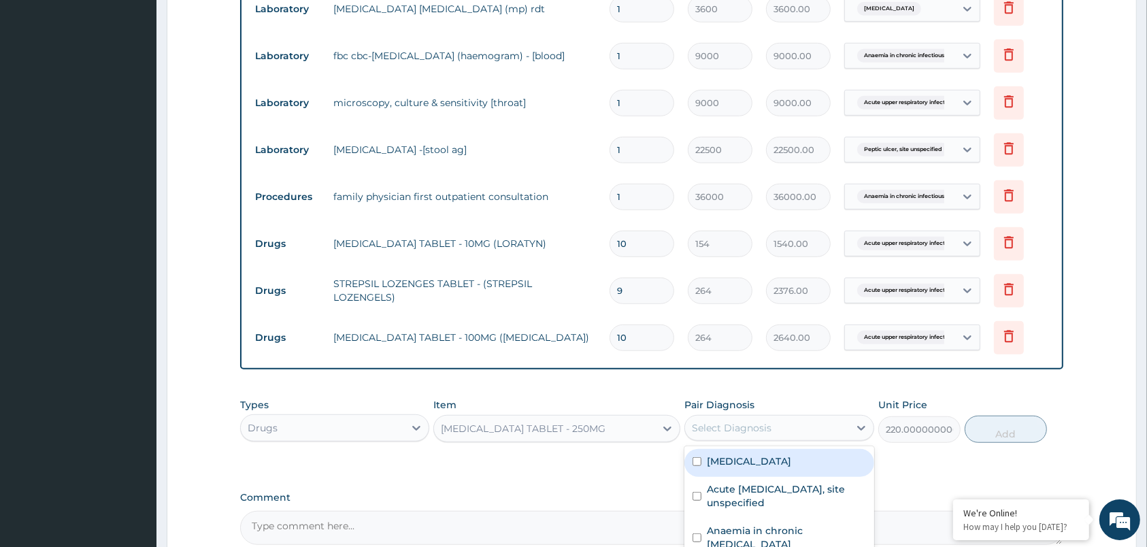
click at [821, 425] on div "Select Diagnosis" at bounding box center [766, 428] width 163 height 22
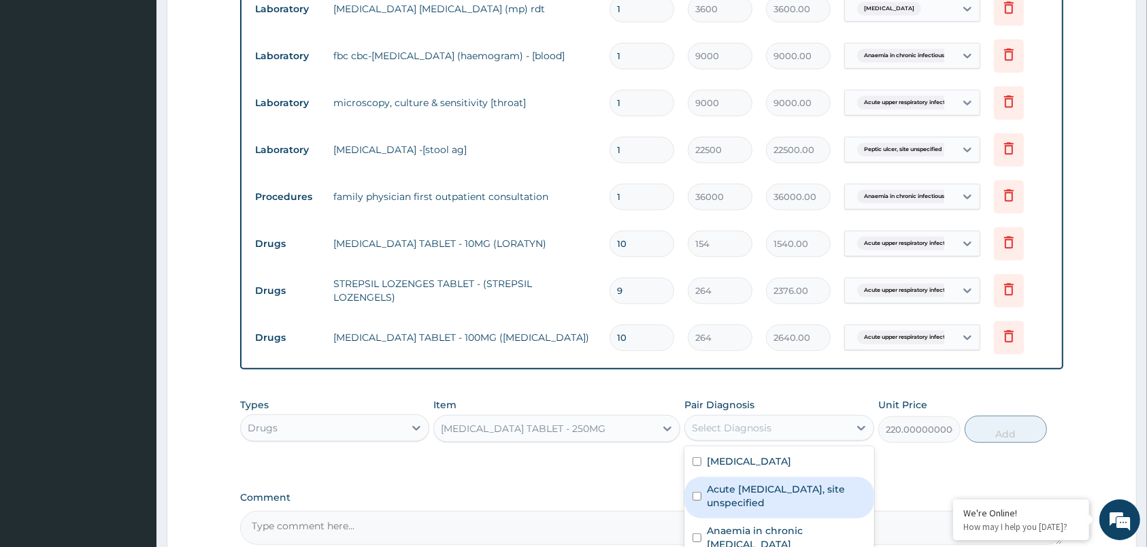
click at [826, 501] on label "Acute upper respiratory infection, site unspecified" at bounding box center [786, 495] width 159 height 27
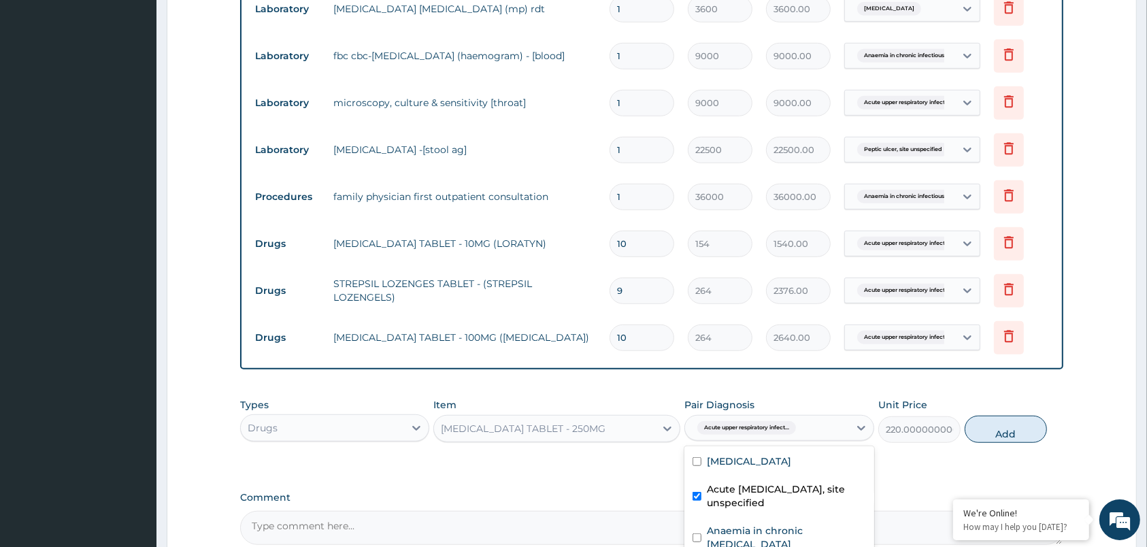
checkbox input "true"
click at [1013, 436] on button "Add" at bounding box center [1006, 429] width 82 height 27
type input "0"
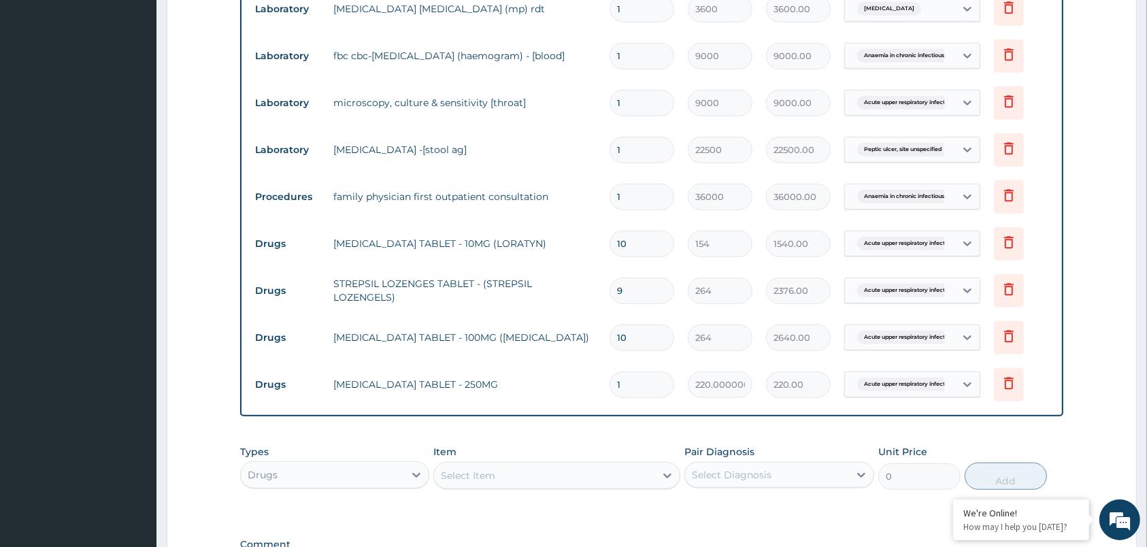
type input "10"
type input "2200.00"
type input "10"
click at [395, 468] on div "Drugs" at bounding box center [322, 475] width 163 height 22
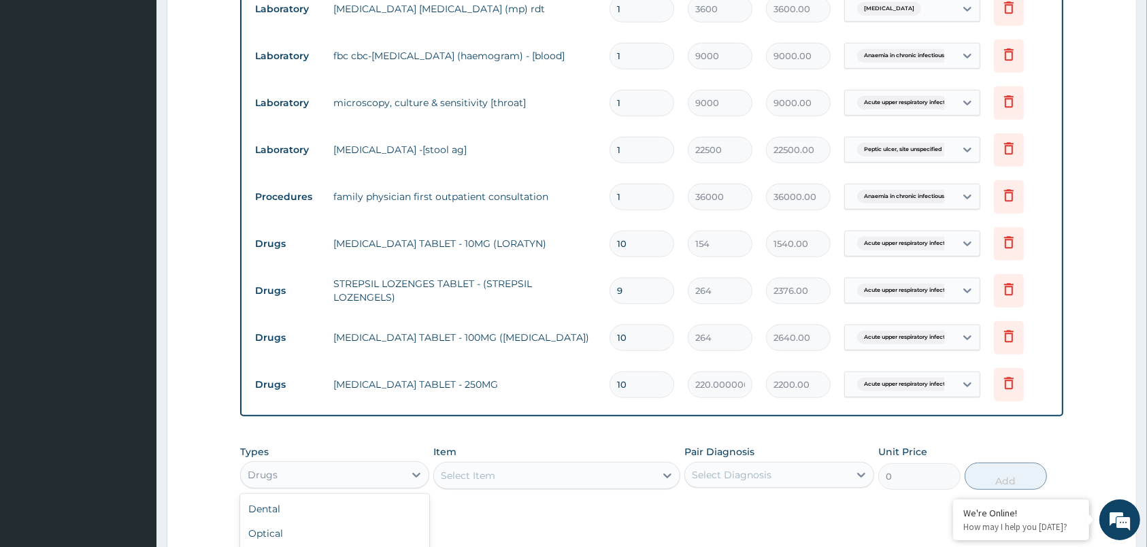
click at [529, 468] on div "Select Item" at bounding box center [544, 476] width 221 height 22
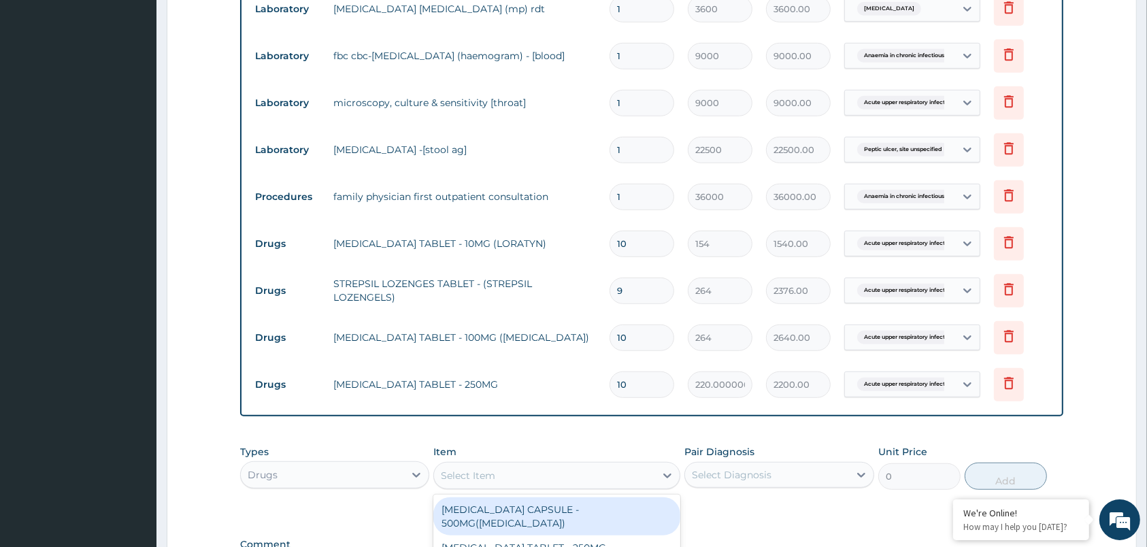
click at [529, 468] on div "Select Item" at bounding box center [544, 476] width 221 height 22
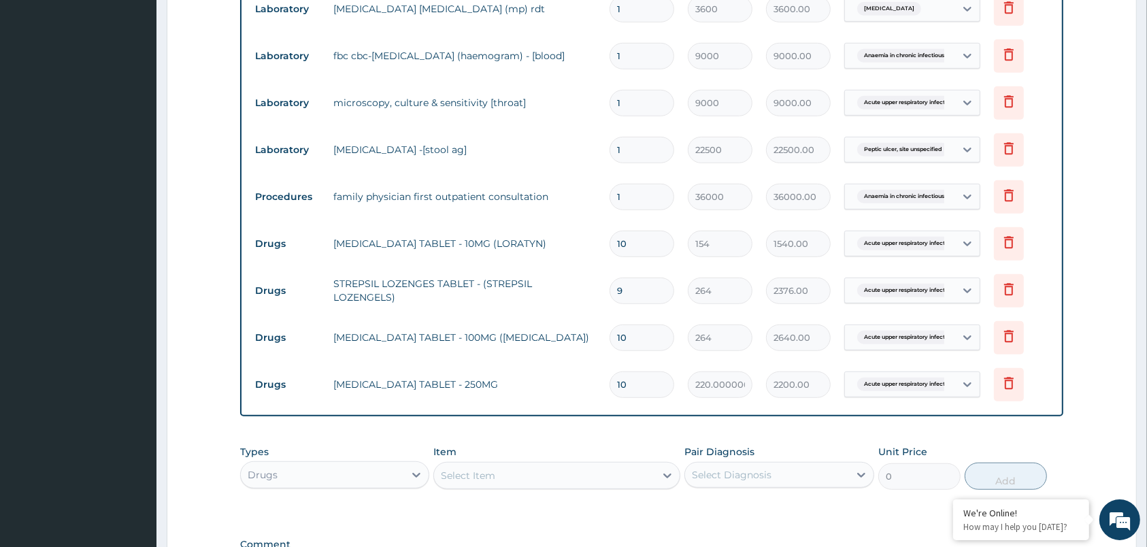
type input "c"
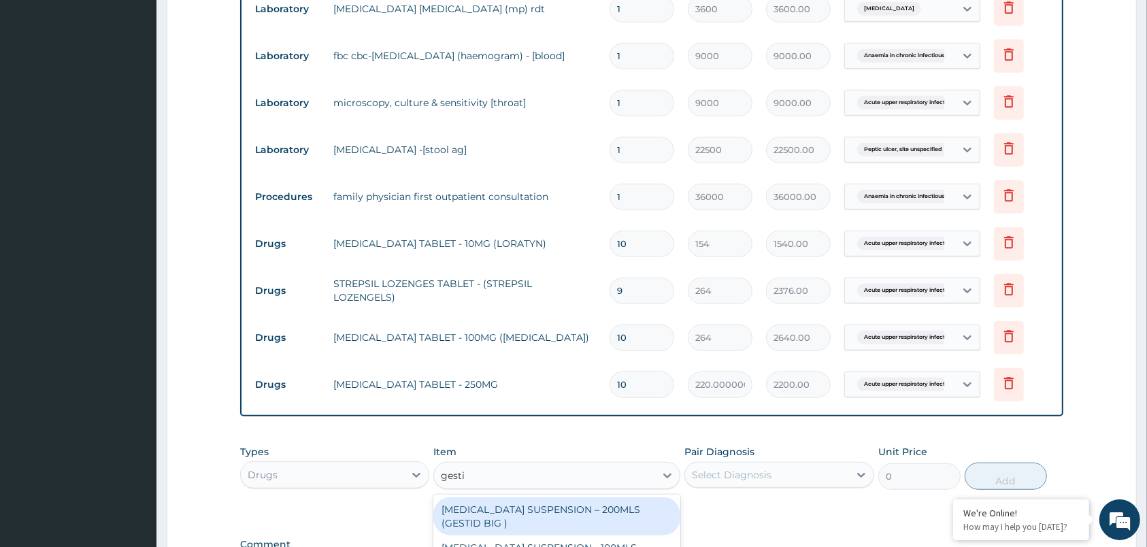
type input "gestid"
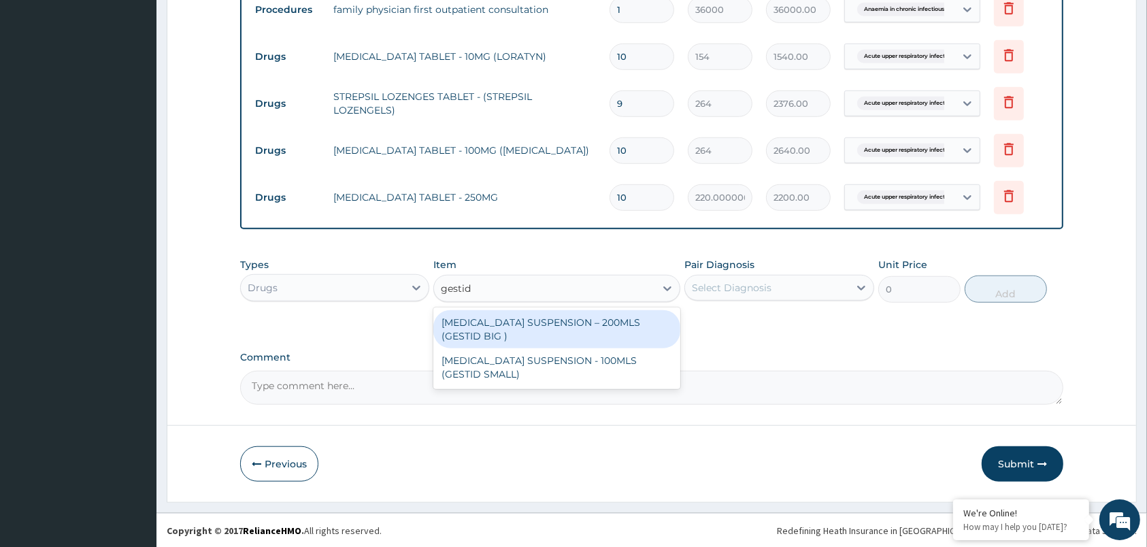
click at [574, 319] on div "[MEDICAL_DATA] SUSPENSION – 200MLS (GESTID BIG )" at bounding box center [556, 329] width 247 height 38
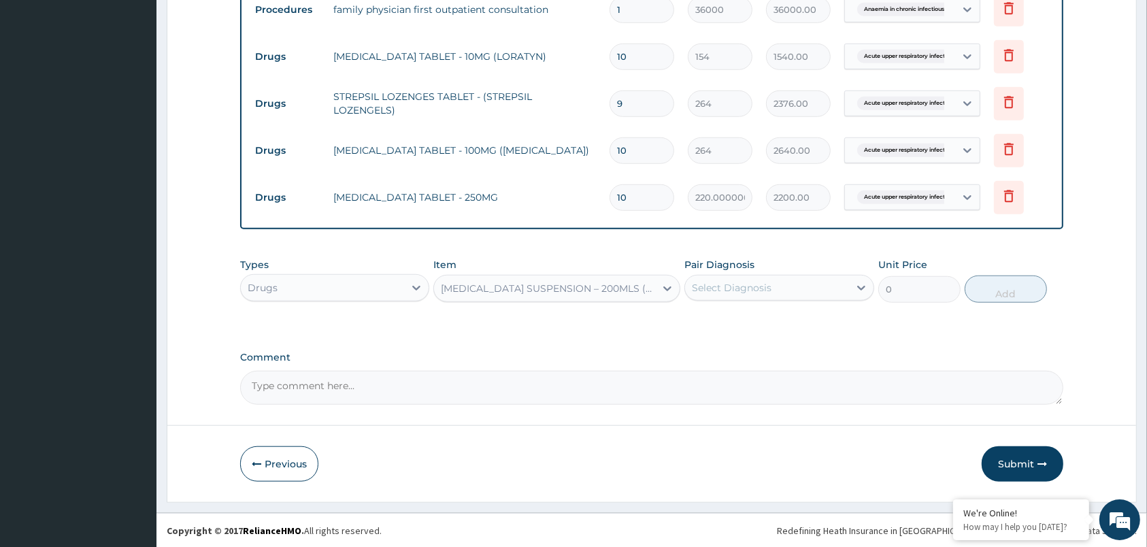
type input "2640"
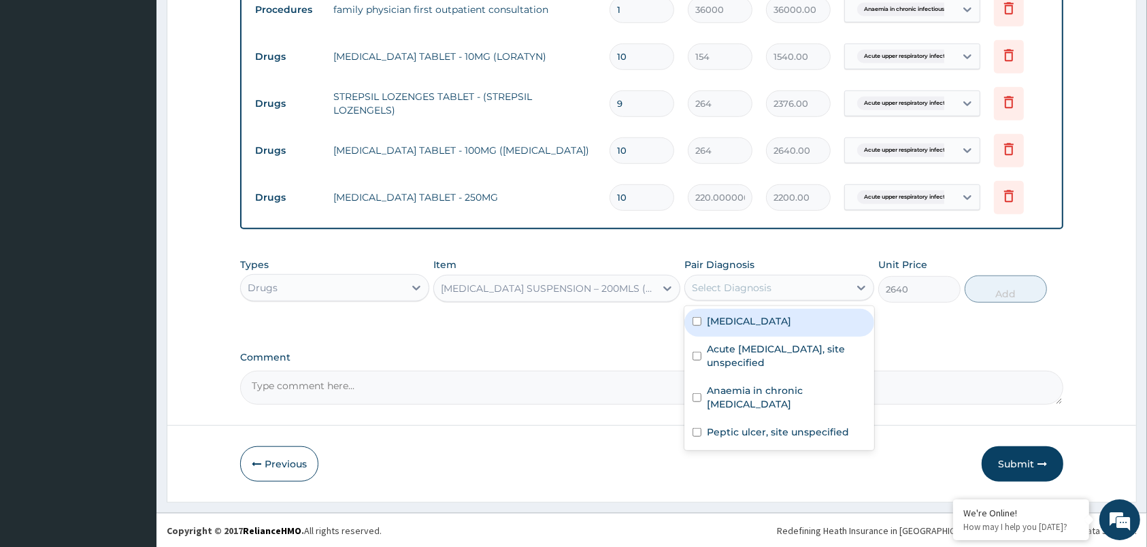
click at [755, 291] on div "Select Diagnosis" at bounding box center [732, 288] width 80 height 14
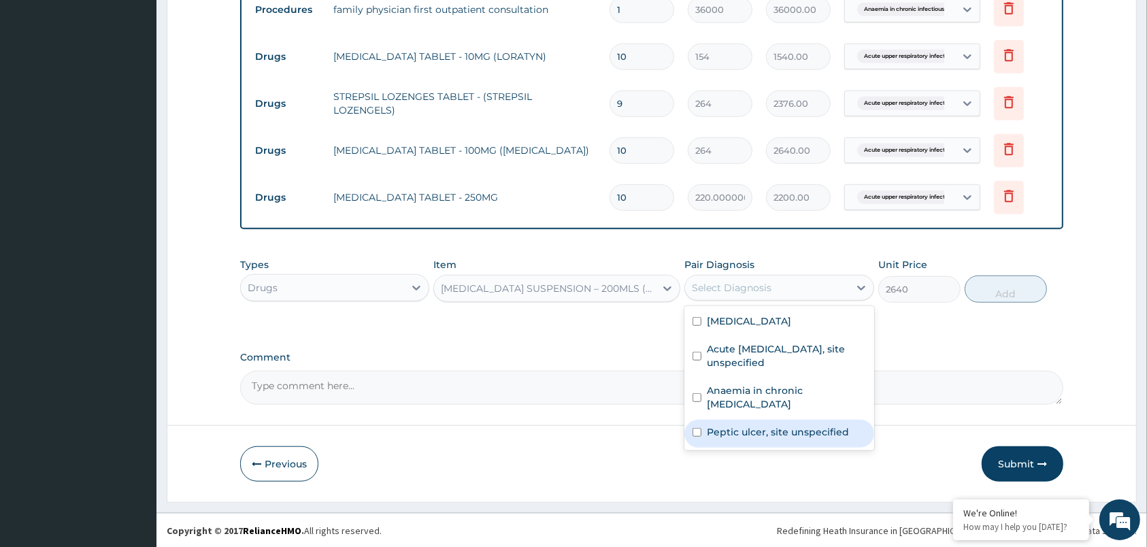
click at [766, 429] on label "Peptic ulcer, site unspecified" at bounding box center [778, 432] width 142 height 14
checkbox input "true"
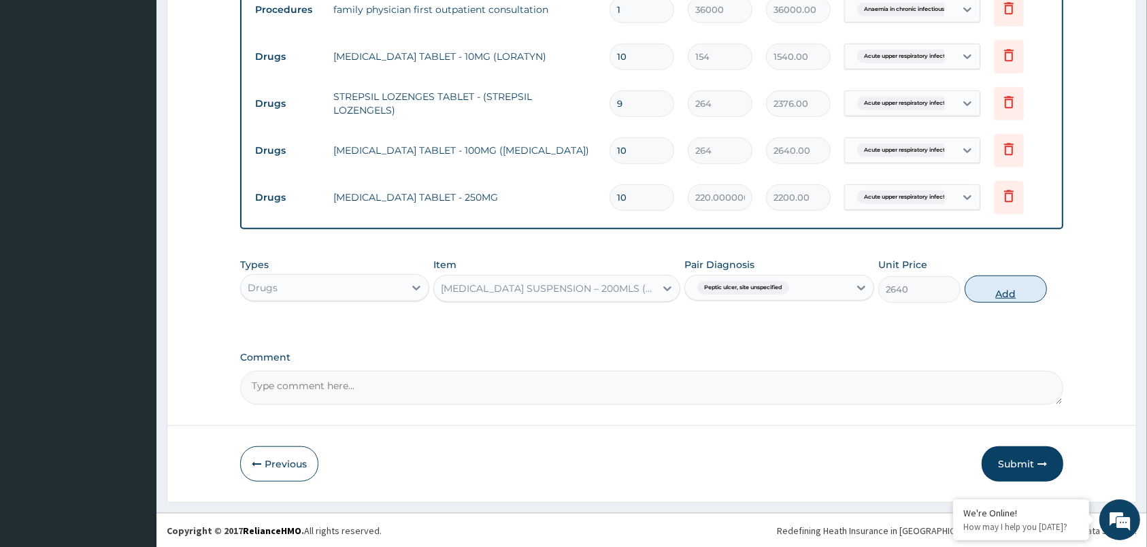
click at [1016, 284] on button "Add" at bounding box center [1006, 289] width 82 height 27
type input "0"
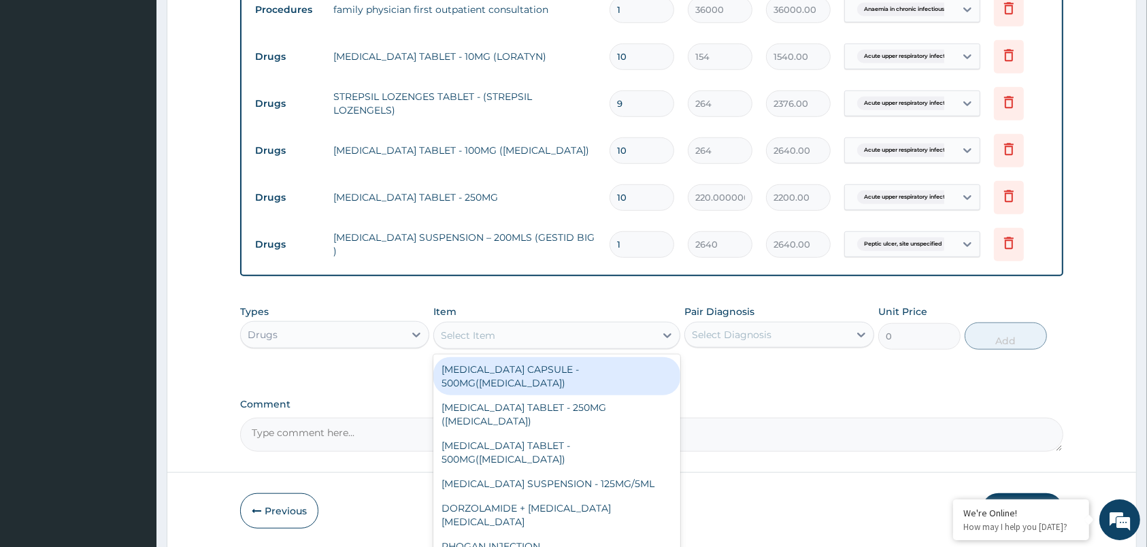
click at [516, 342] on div "Select Item" at bounding box center [544, 336] width 221 height 22
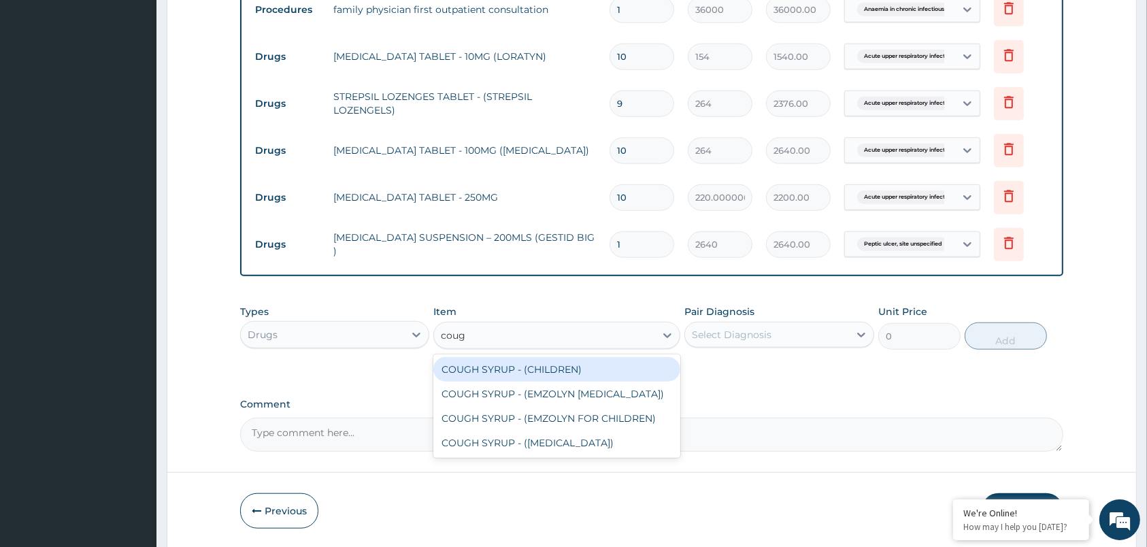
type input "cough"
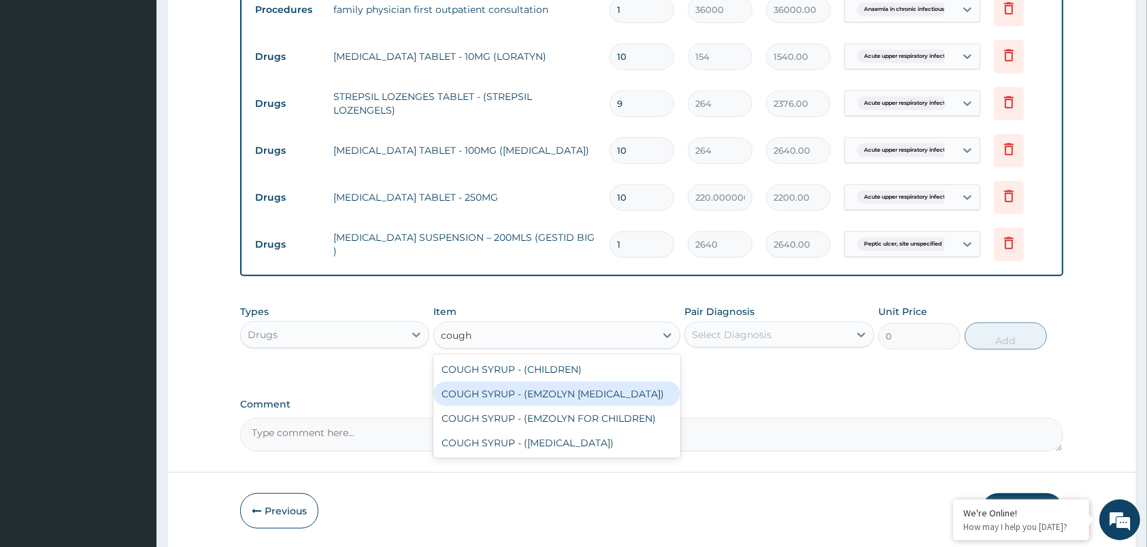
click at [636, 397] on div "COUGH SYRUP - (EMZOLYN EXPECTORANT)" at bounding box center [556, 394] width 247 height 24
type input "1760.0000000000002"
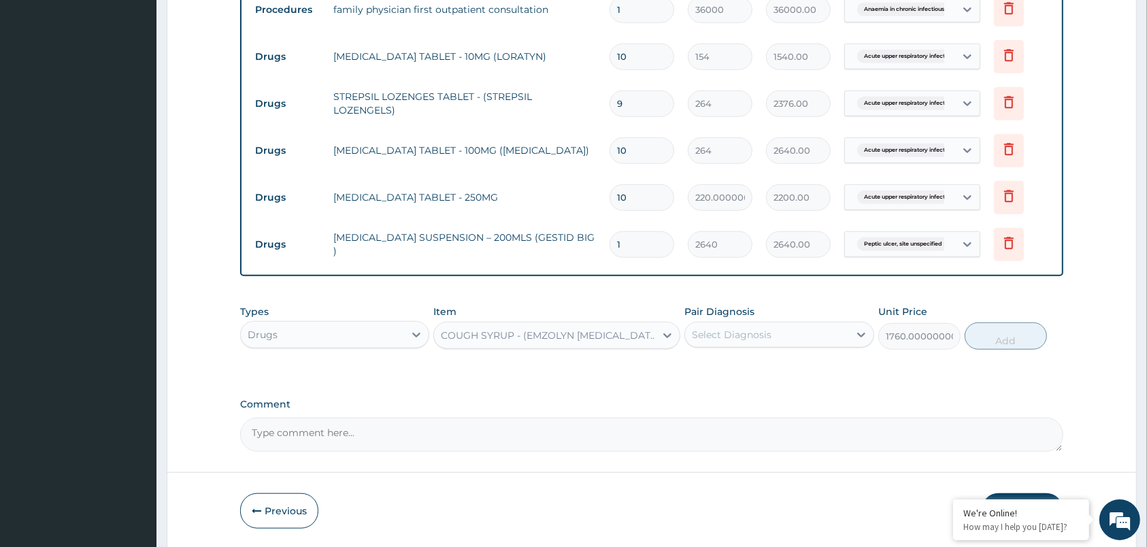
click at [748, 334] on div "Select Diagnosis" at bounding box center [732, 335] width 80 height 14
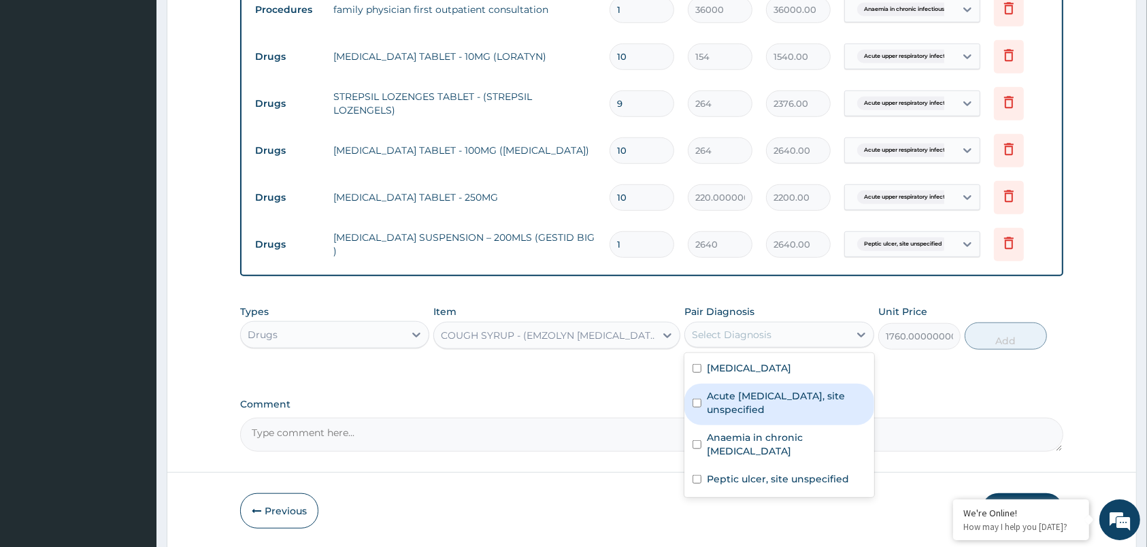
click at [780, 412] on label "Acute upper respiratory infection, site unspecified" at bounding box center [786, 402] width 159 height 27
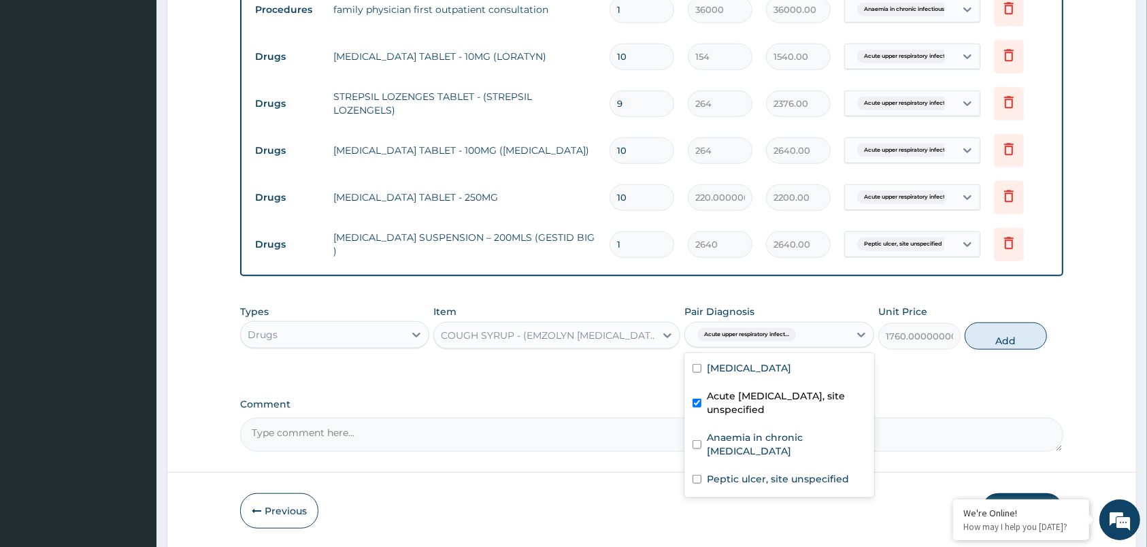
checkbox input "true"
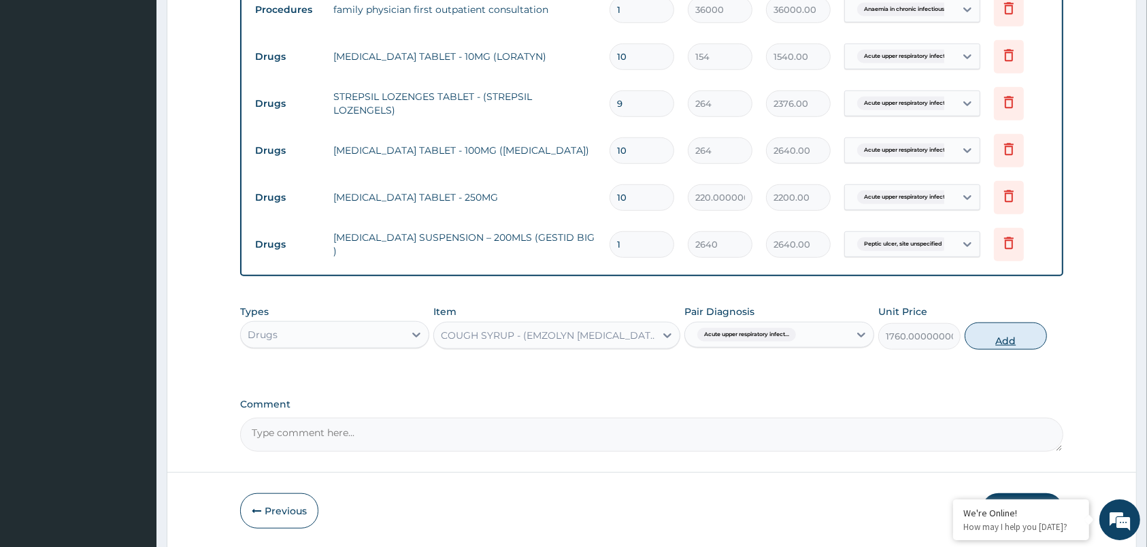
click at [998, 333] on button "Add" at bounding box center [1006, 336] width 82 height 27
type input "0"
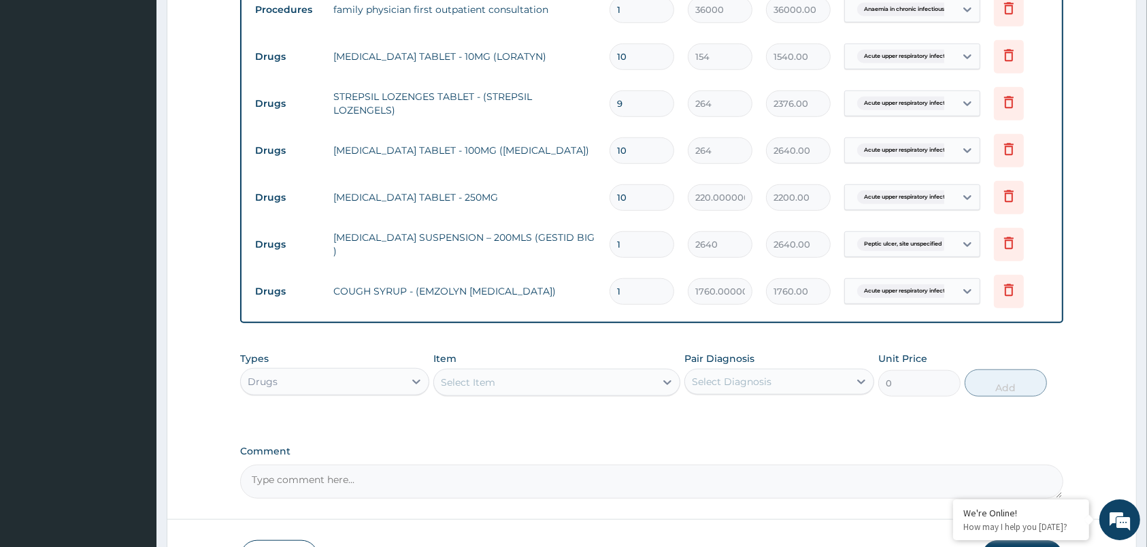
click at [538, 381] on div "Select Item" at bounding box center [544, 383] width 221 height 22
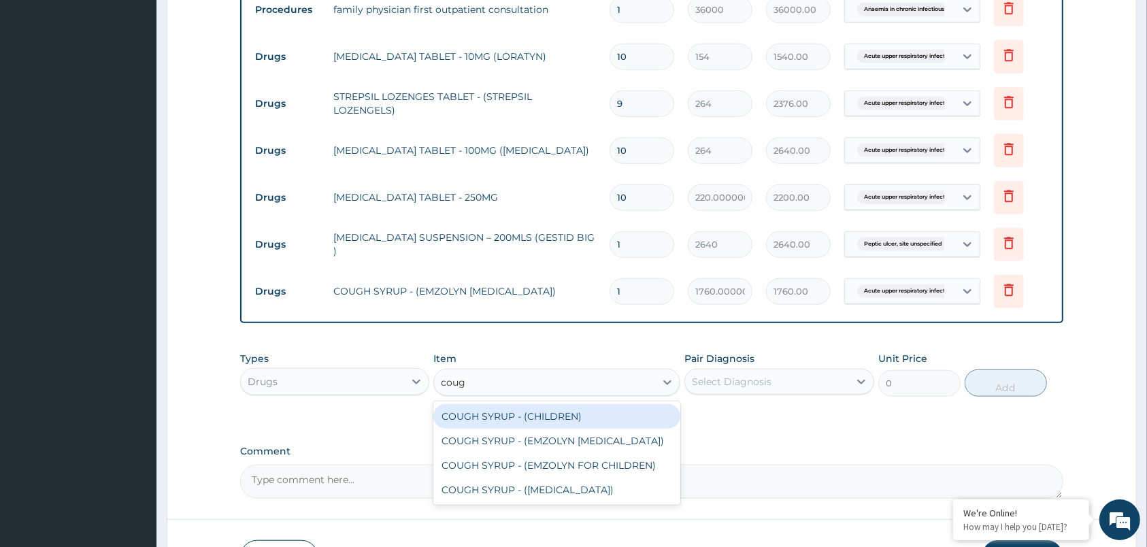
type input "cough"
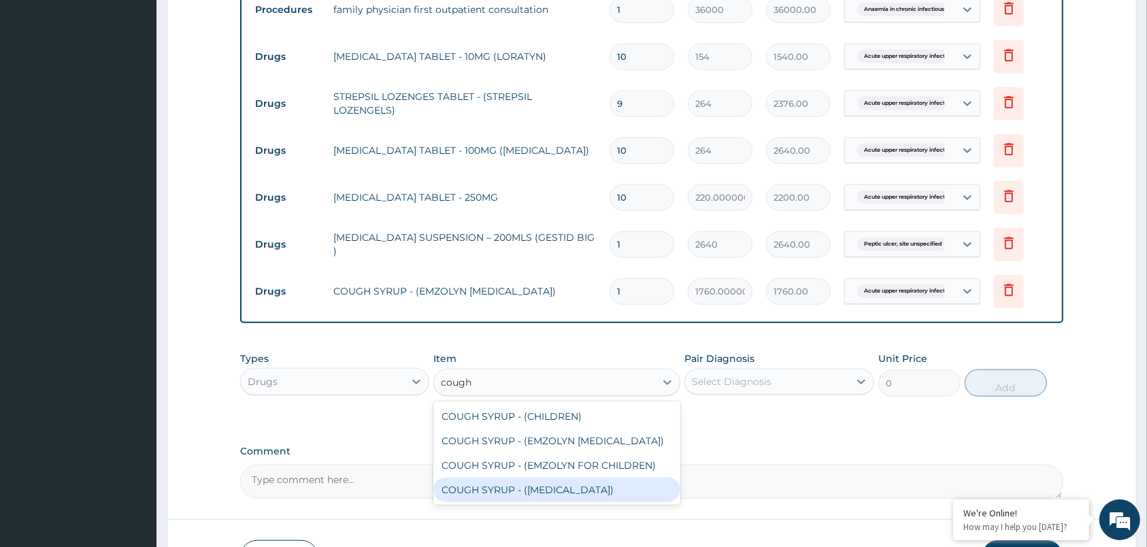
click at [538, 490] on div "COUGH SYRUP - ([MEDICAL_DATA])" at bounding box center [556, 490] width 247 height 24
type input "1760.0000000000002"
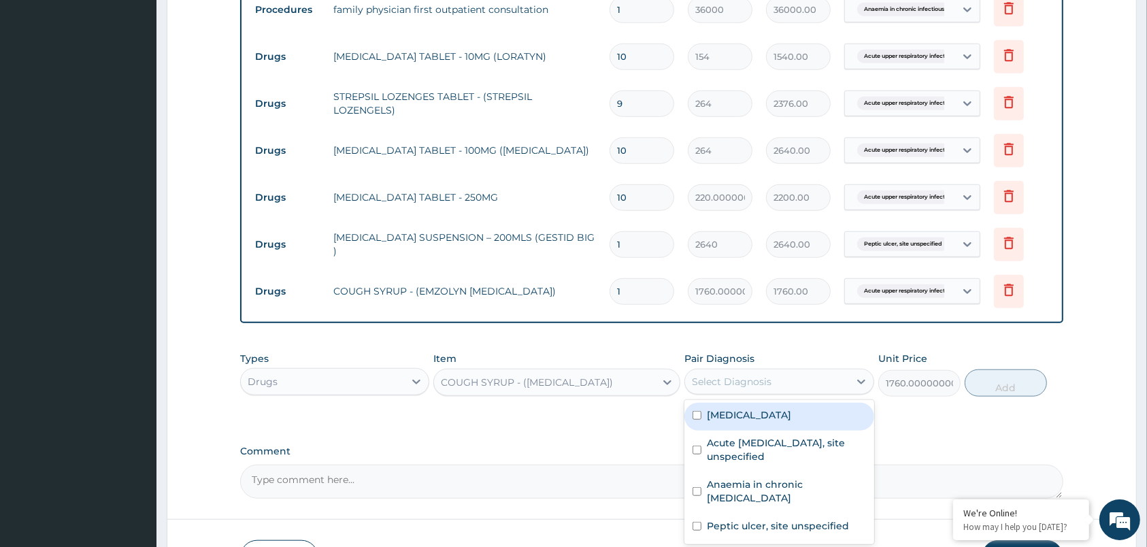
click at [745, 381] on div "Select Diagnosis" at bounding box center [732, 382] width 80 height 14
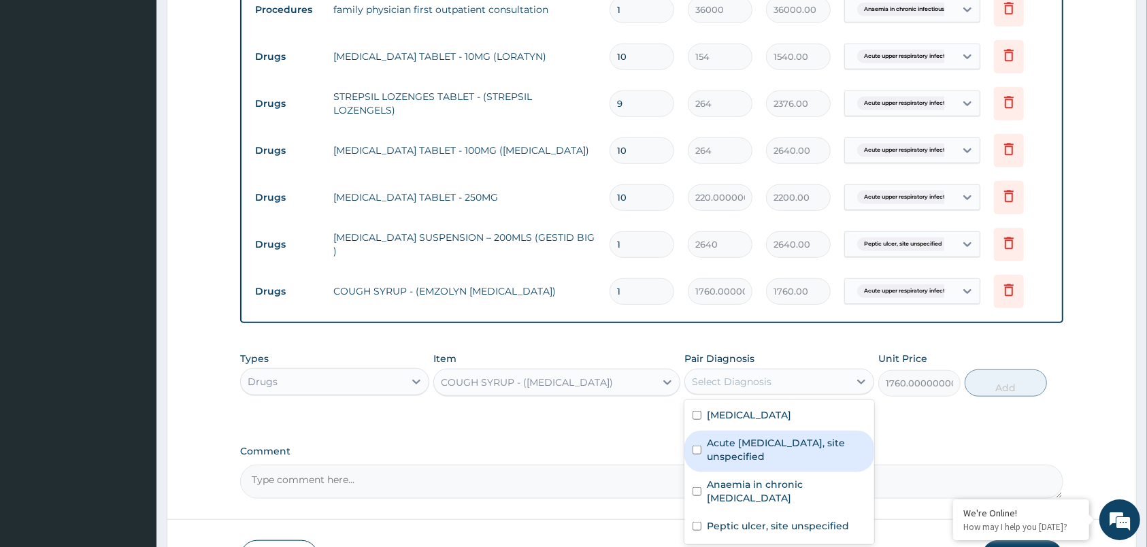
click at [768, 451] on label "Acute upper respiratory infection, site unspecified" at bounding box center [786, 449] width 159 height 27
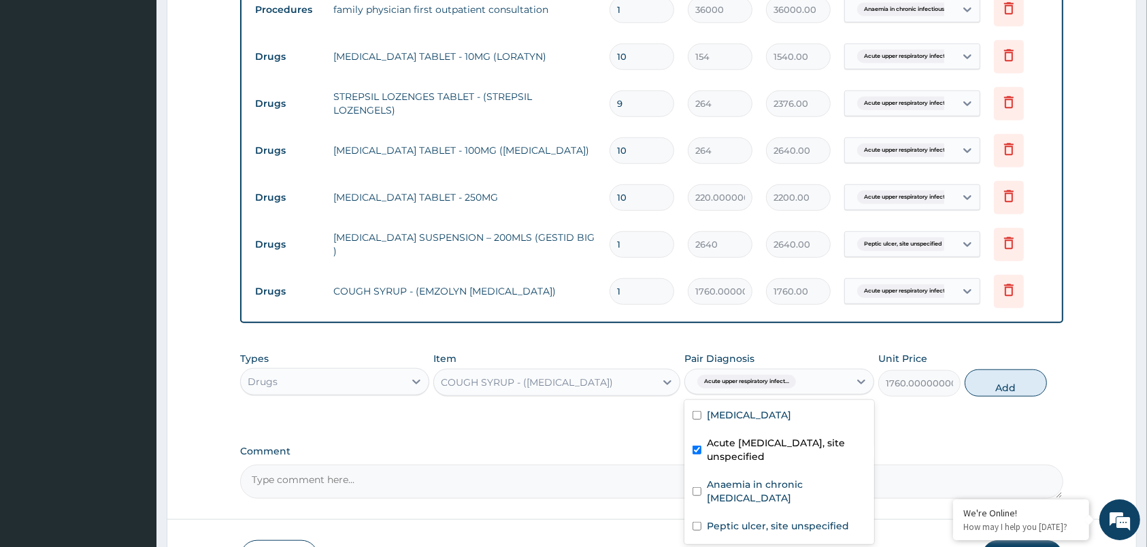
checkbox input "true"
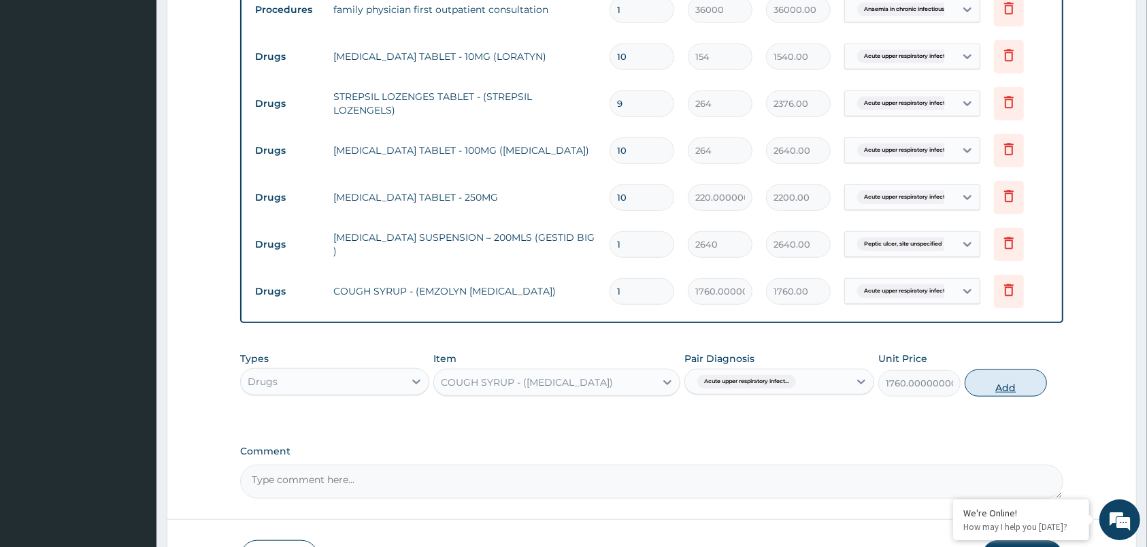
click at [1000, 380] on button "Add" at bounding box center [1006, 382] width 82 height 27
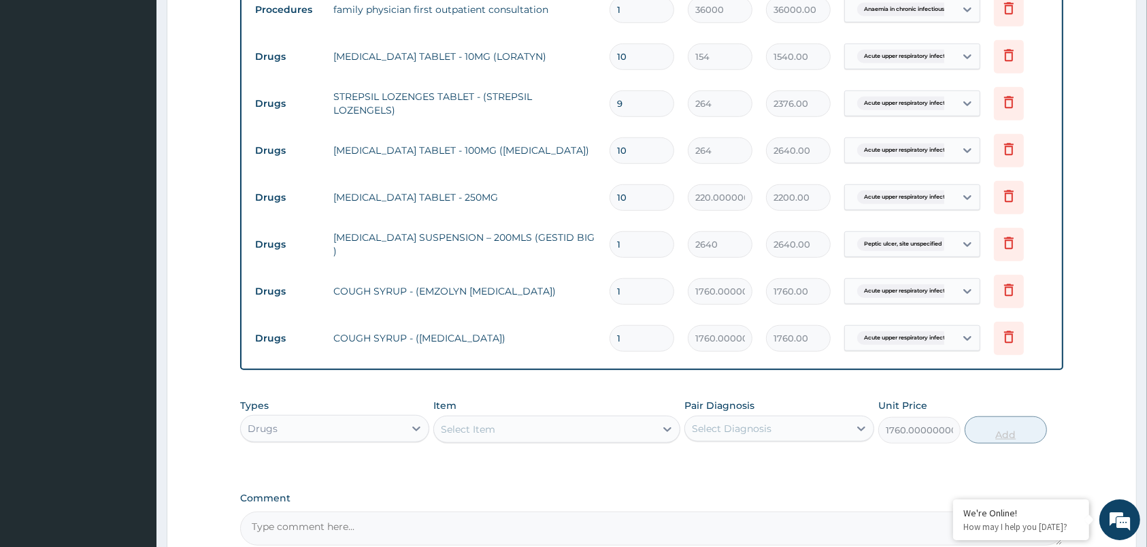
type input "0"
click at [1013, 298] on icon at bounding box center [1009, 291] width 30 height 33
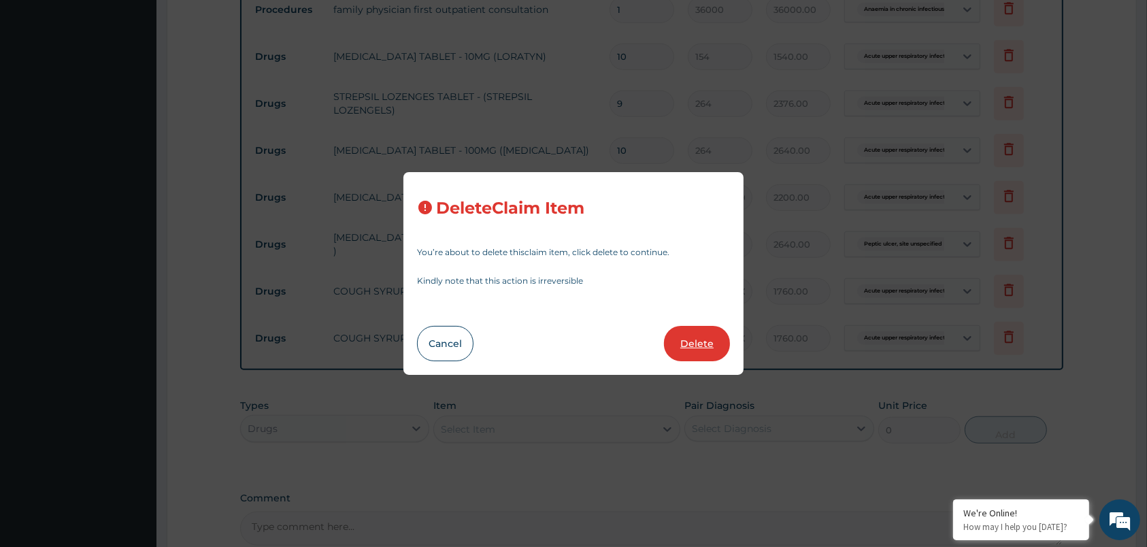
click at [700, 351] on button "Delete" at bounding box center [697, 343] width 66 height 35
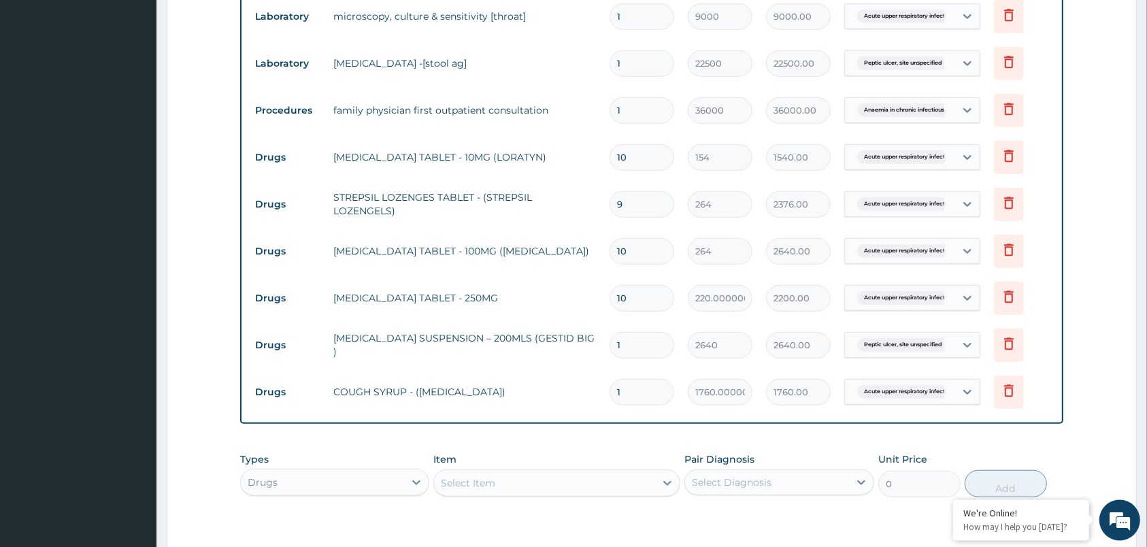
scroll to position [1067, 0]
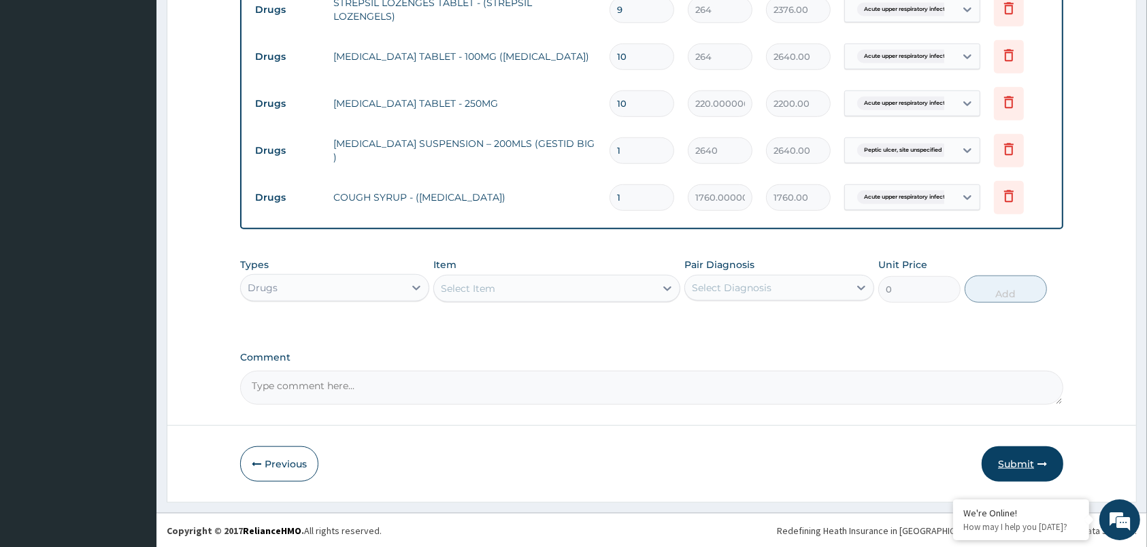
click at [1017, 462] on button "Submit" at bounding box center [1023, 463] width 82 height 35
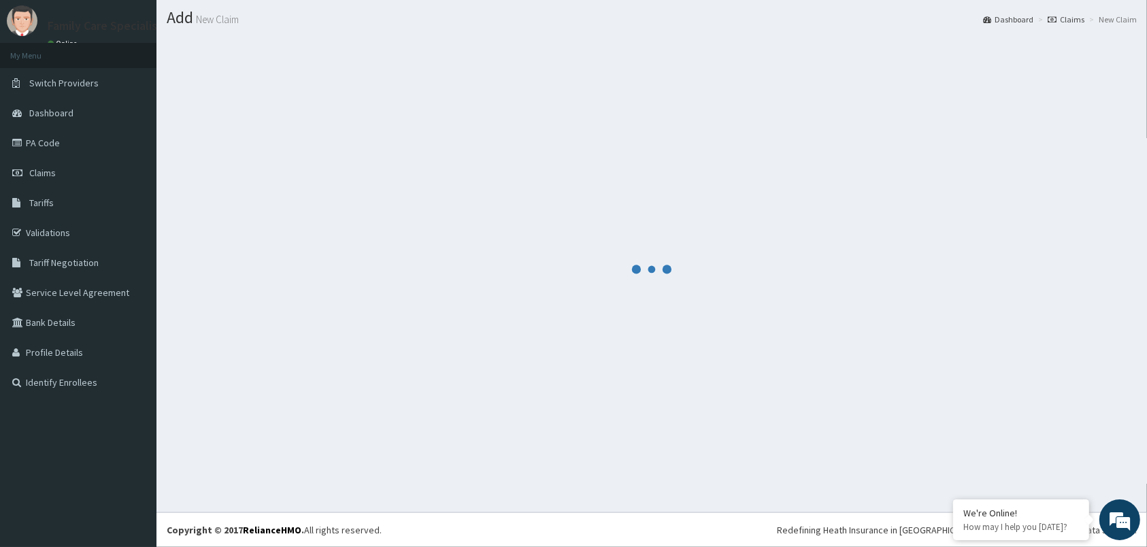
scroll to position [35, 0]
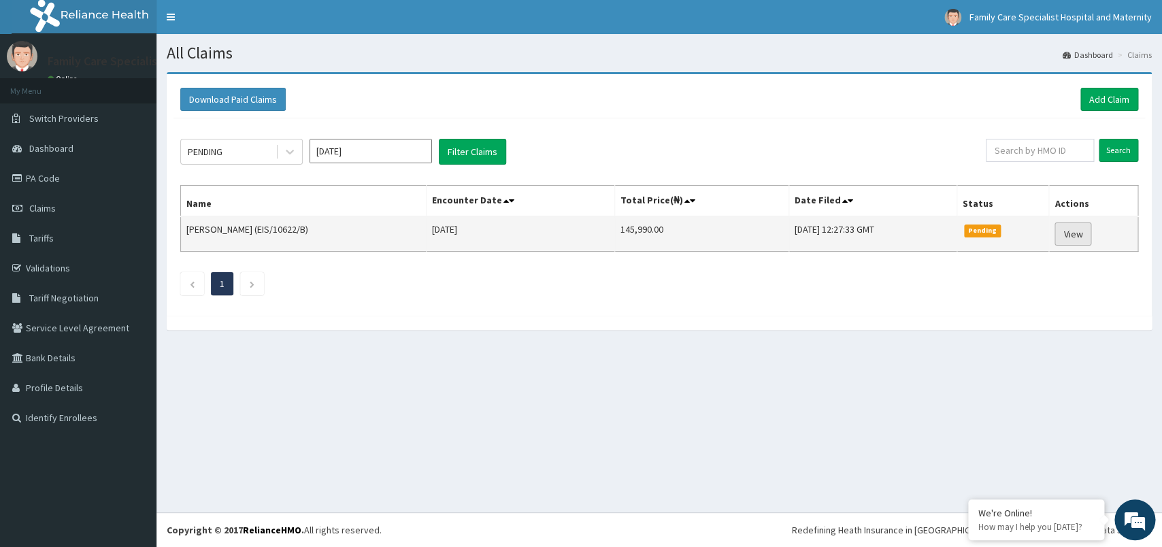
click at [1082, 232] on link "View" at bounding box center [1073, 234] width 37 height 23
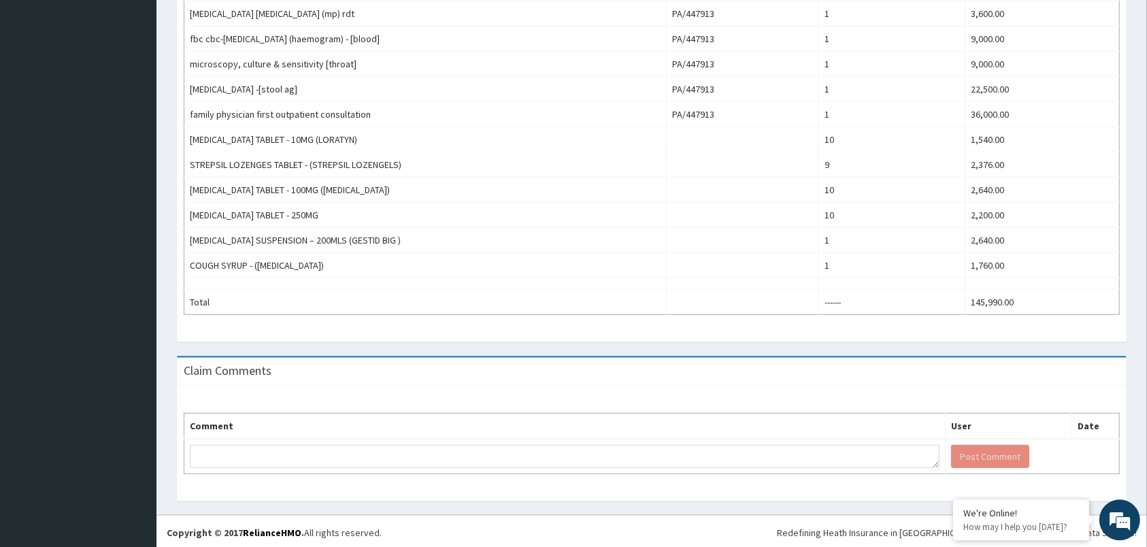
scroll to position [691, 0]
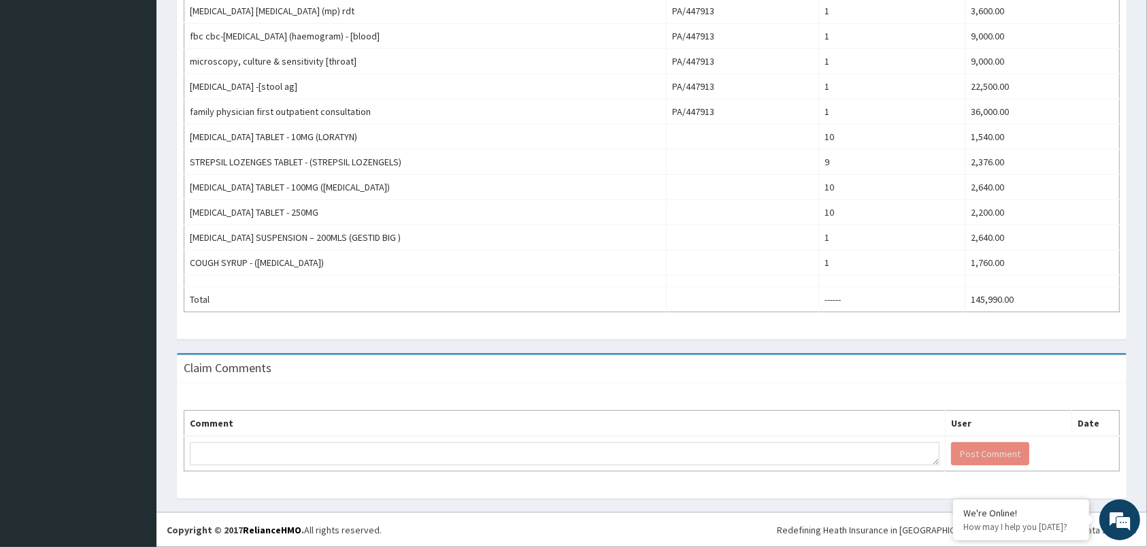
click at [1136, 229] on div "Claim Items Item PA Codes Quantity Price(₦) [MEDICAL_DATA] injection - 150mg/ml…" at bounding box center [652, 34] width 970 height 640
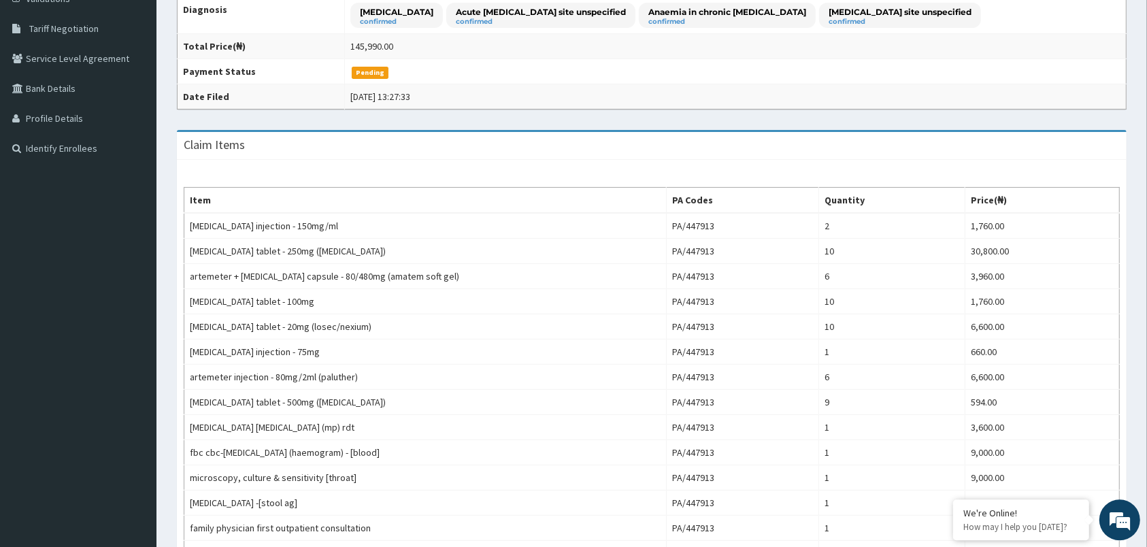
scroll to position [168, 0]
